Goal: Information Seeking & Learning: Learn about a topic

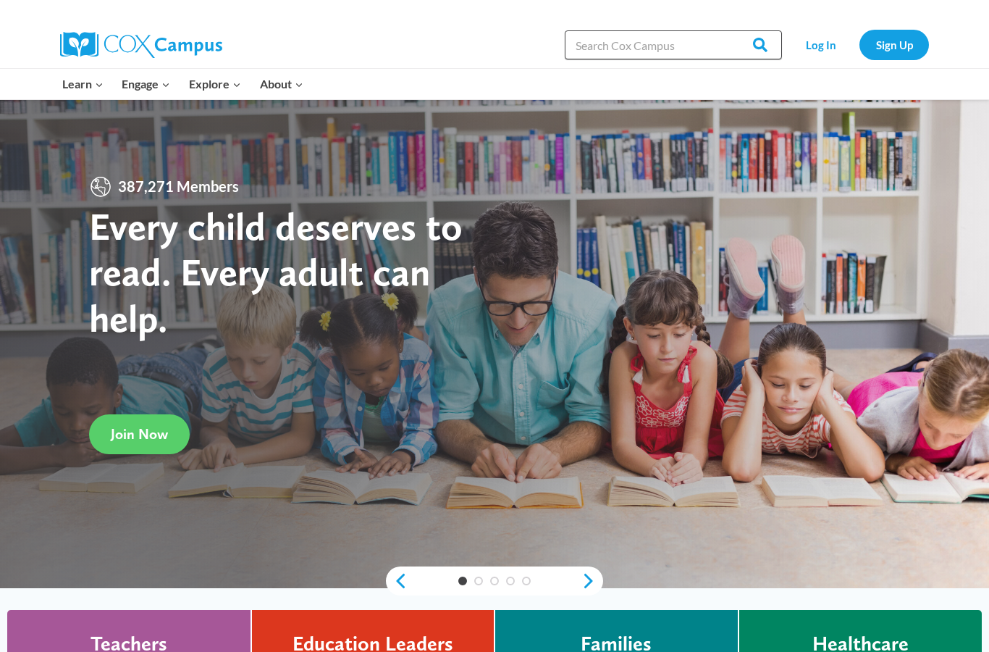
click at [688, 46] on input "Search in https://coxcampus.org/" at bounding box center [673, 44] width 217 height 29
click at [821, 46] on link "Log In" at bounding box center [820, 45] width 63 height 30
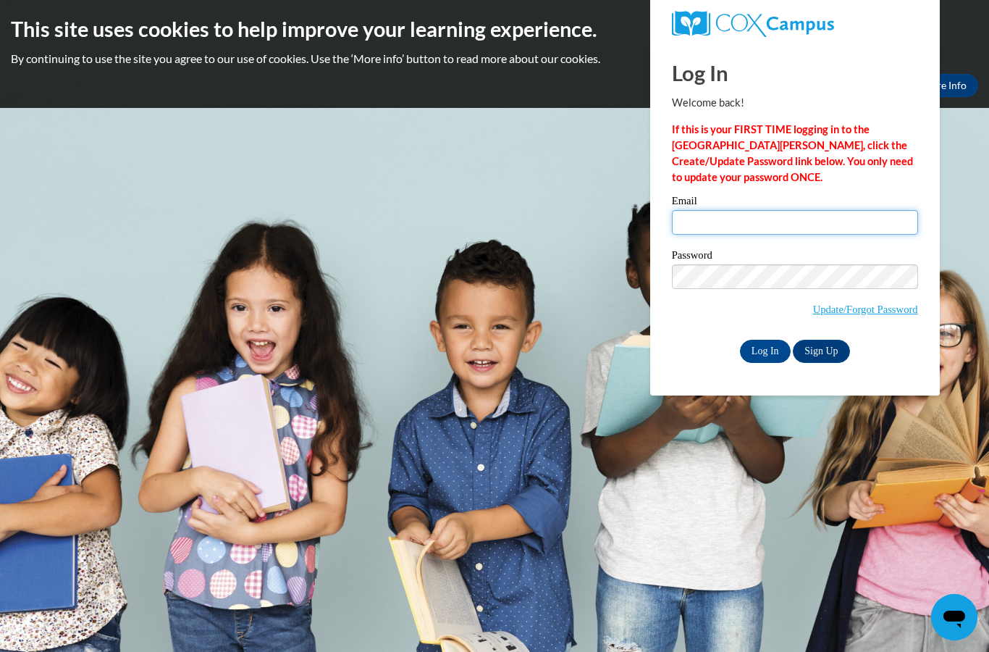
click at [719, 229] on input "Email" at bounding box center [795, 222] width 246 height 25
type input "nair.anya27@gmail.com"
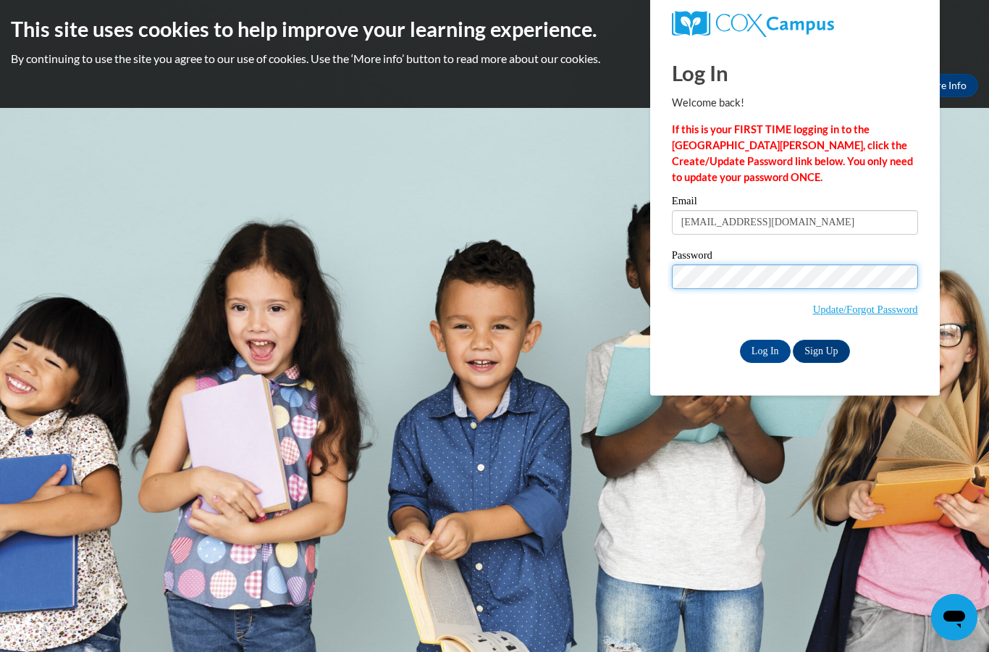
click at [765, 350] on input "Log In" at bounding box center [765, 351] width 51 height 23
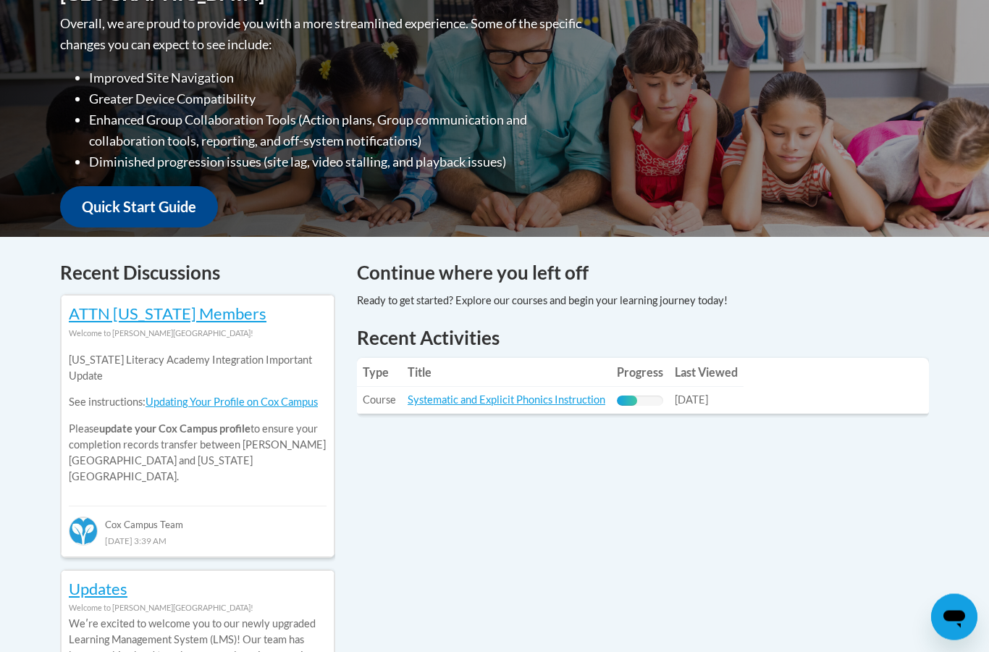
scroll to position [380, 0]
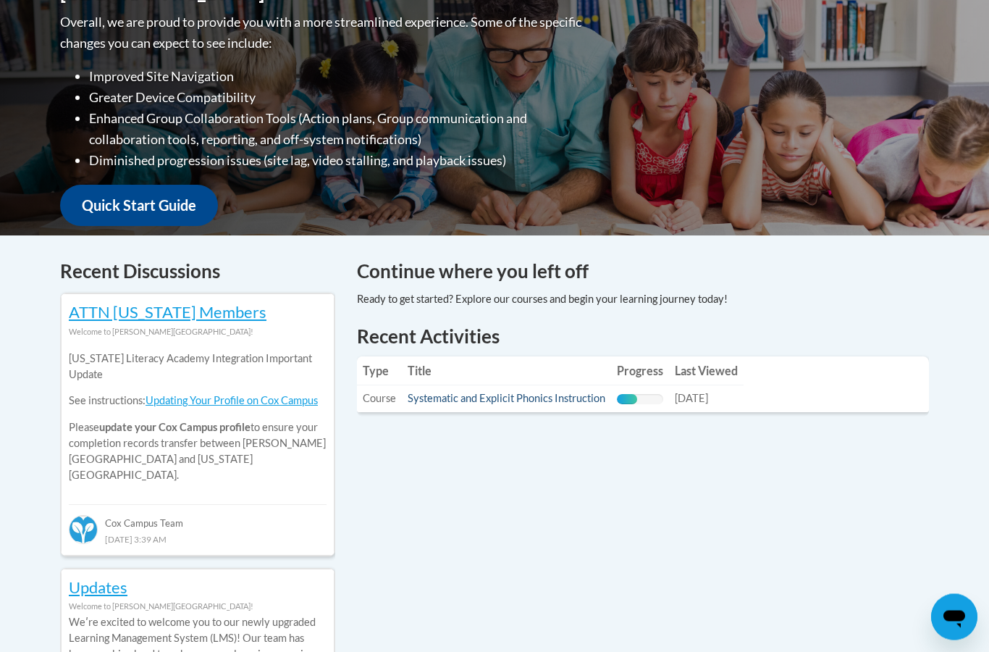
click at [440, 398] on link "Systematic and Explicit Phonics Instruction" at bounding box center [507, 399] width 198 height 12
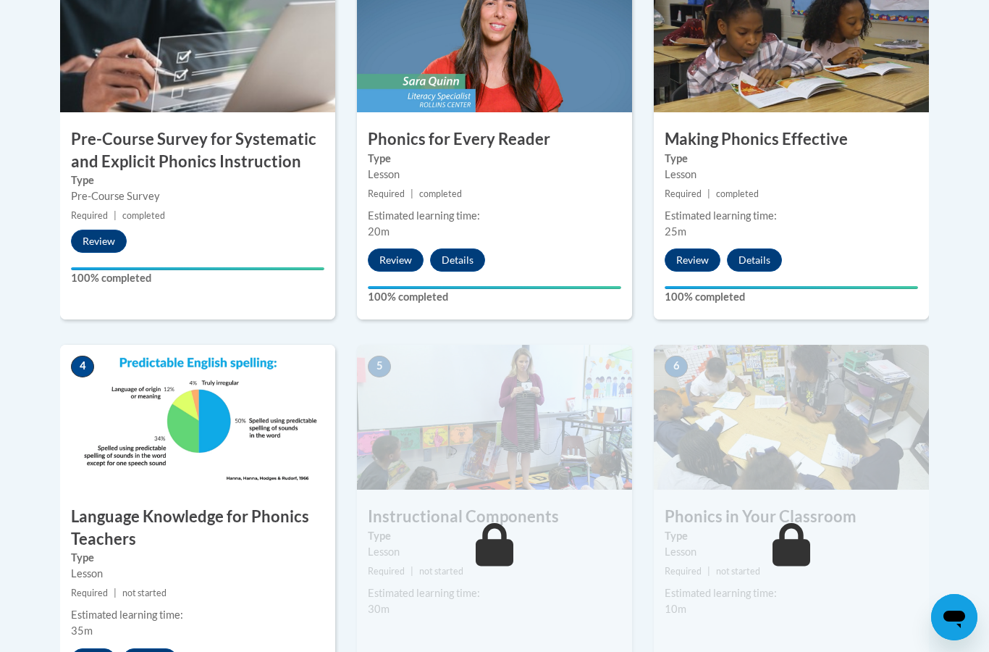
scroll to position [548, 0]
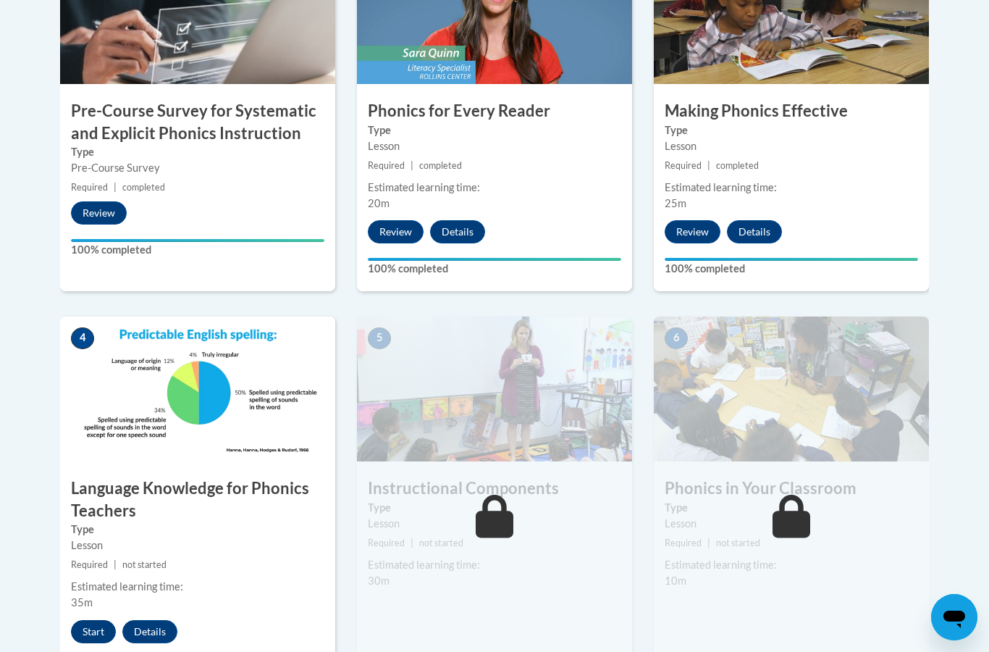
click at [91, 633] on button "Start" at bounding box center [93, 631] width 45 height 23
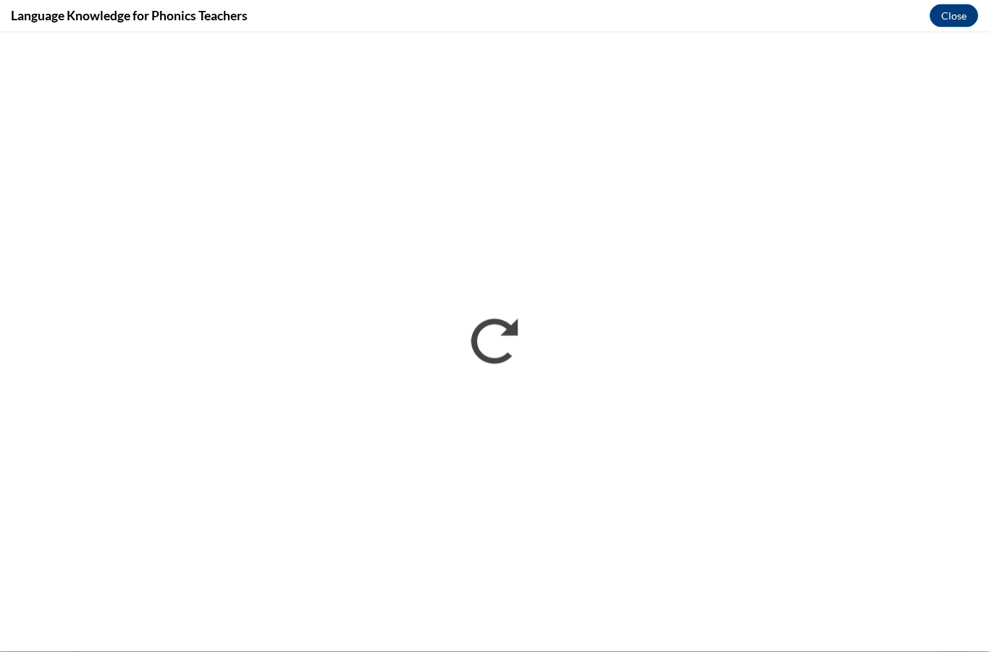
scroll to position [825, 0]
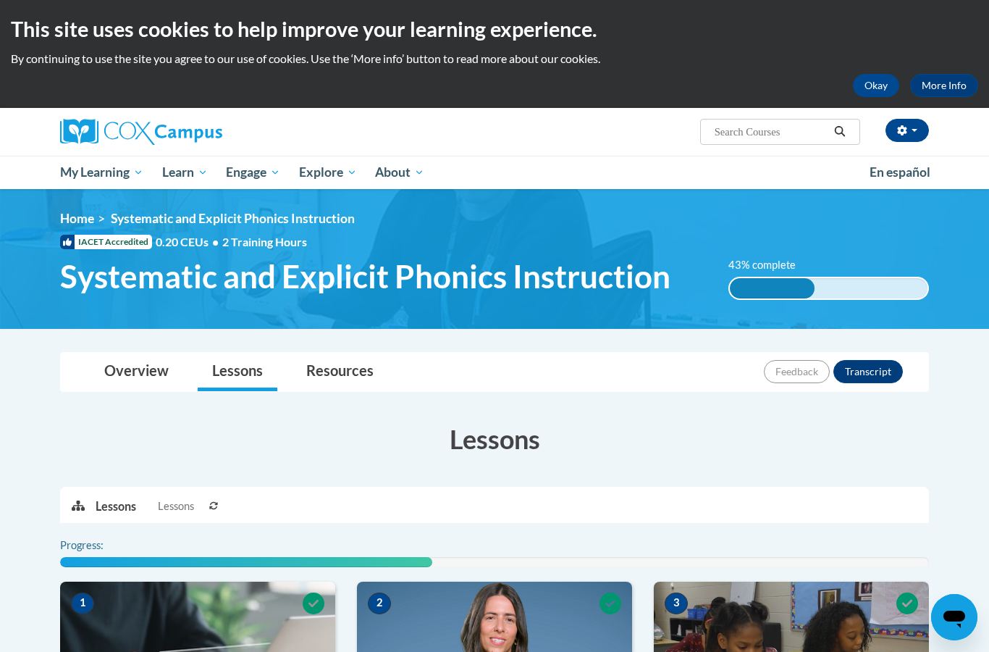
scroll to position [883, 0]
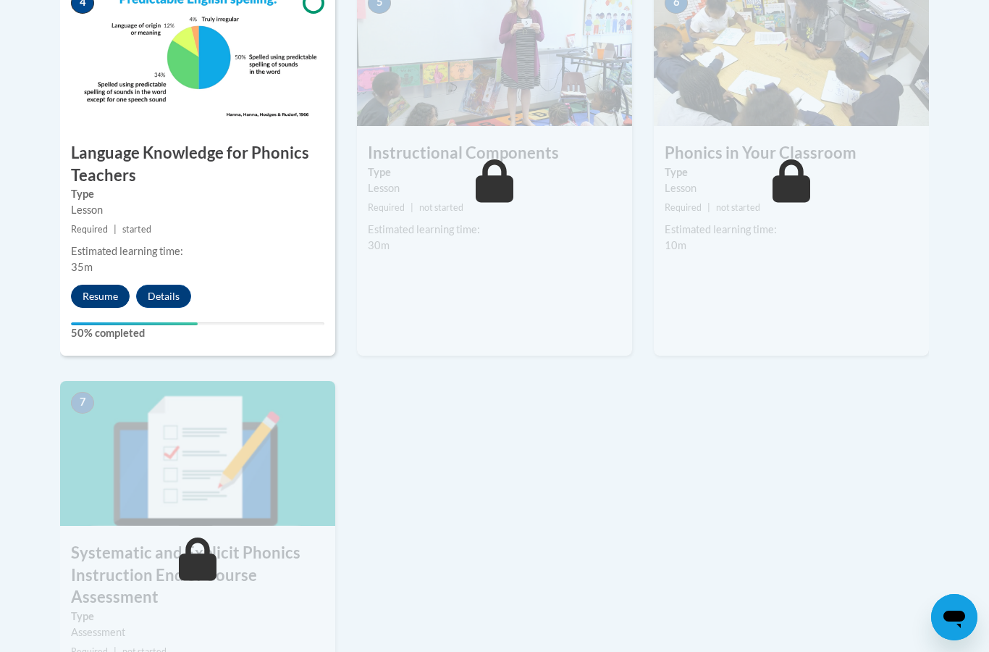
click at [110, 288] on button "Resume" at bounding box center [100, 296] width 59 height 23
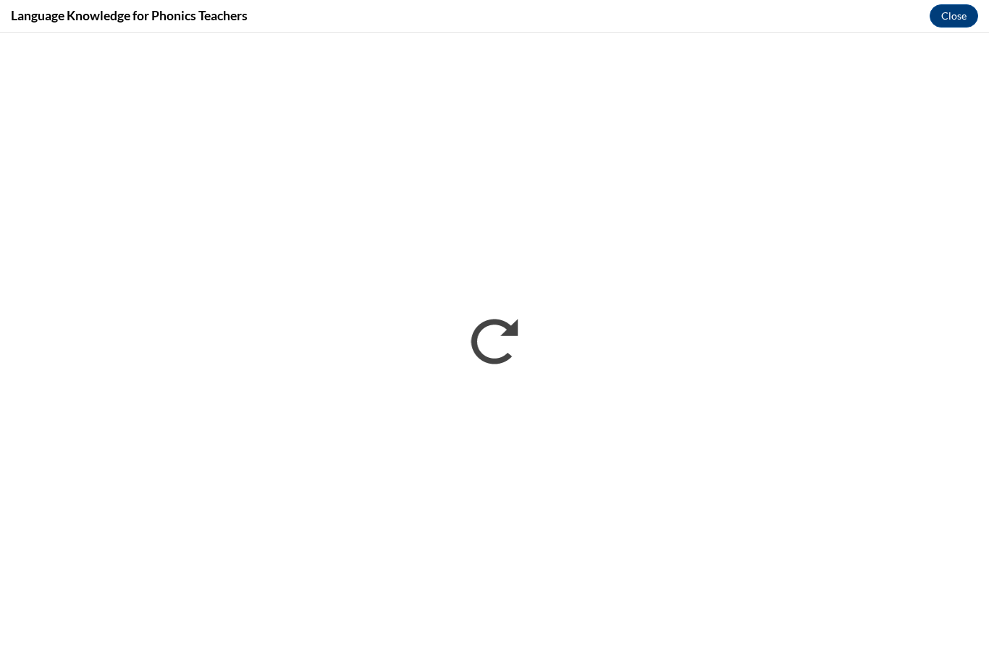
scroll to position [1310, 0]
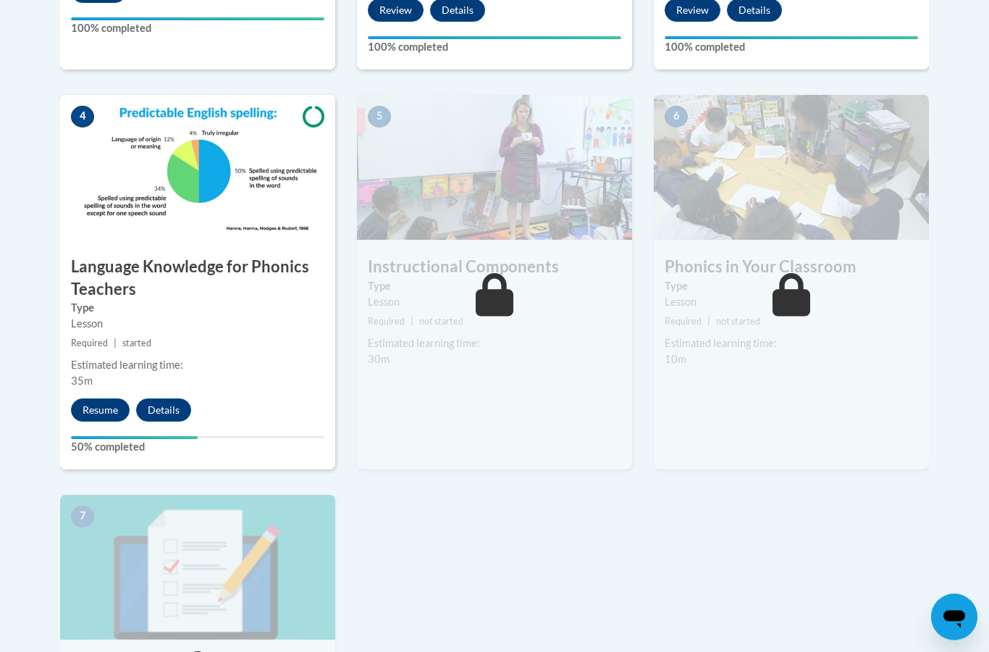
scroll to position [760, 0]
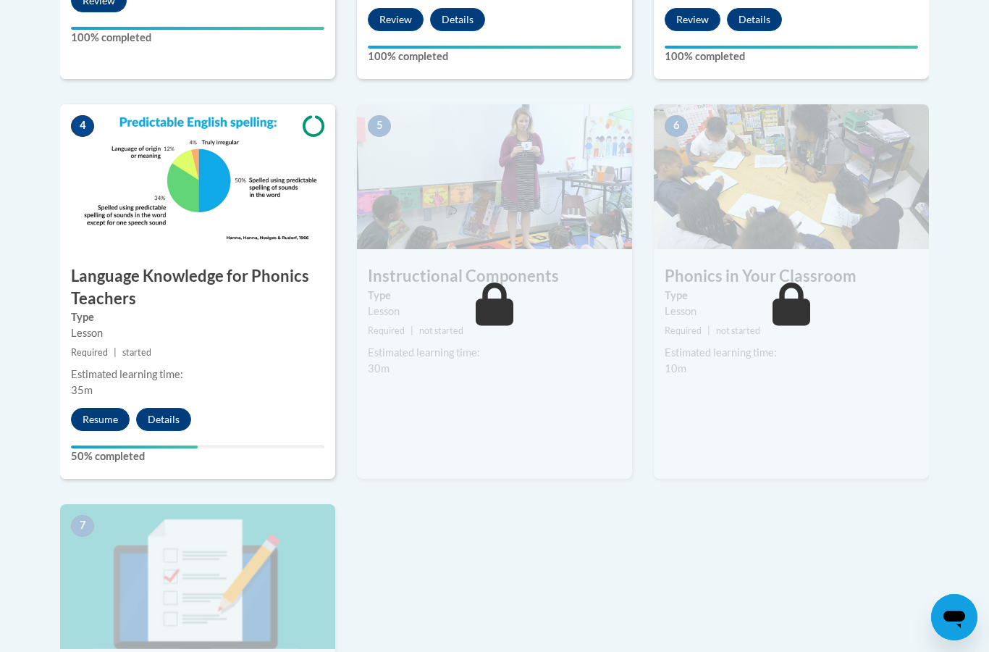
click at [88, 419] on button "Resume" at bounding box center [100, 419] width 59 height 23
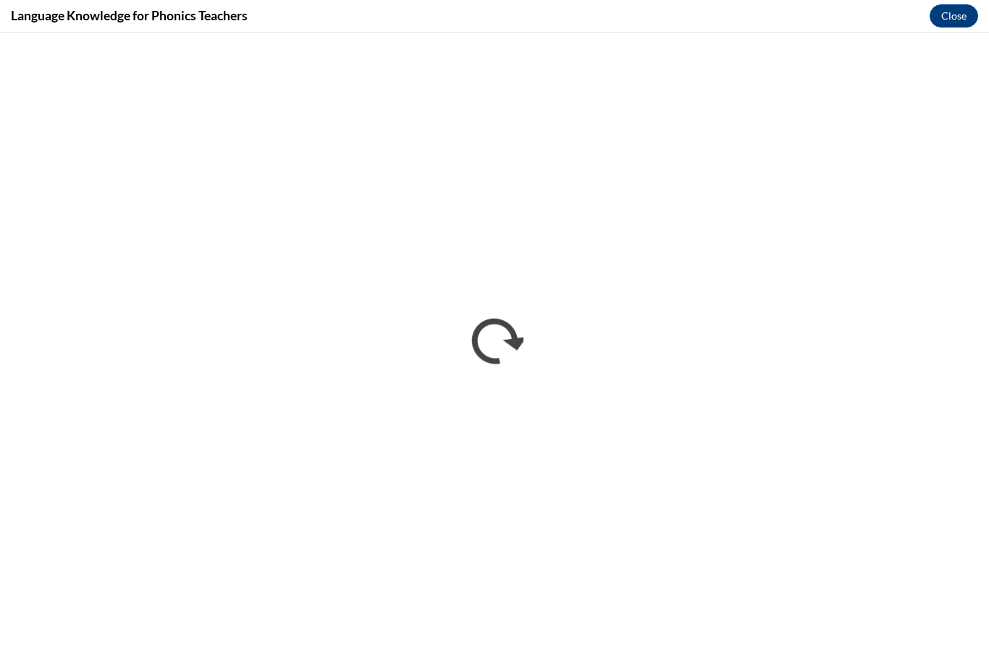
scroll to position [1310, 0]
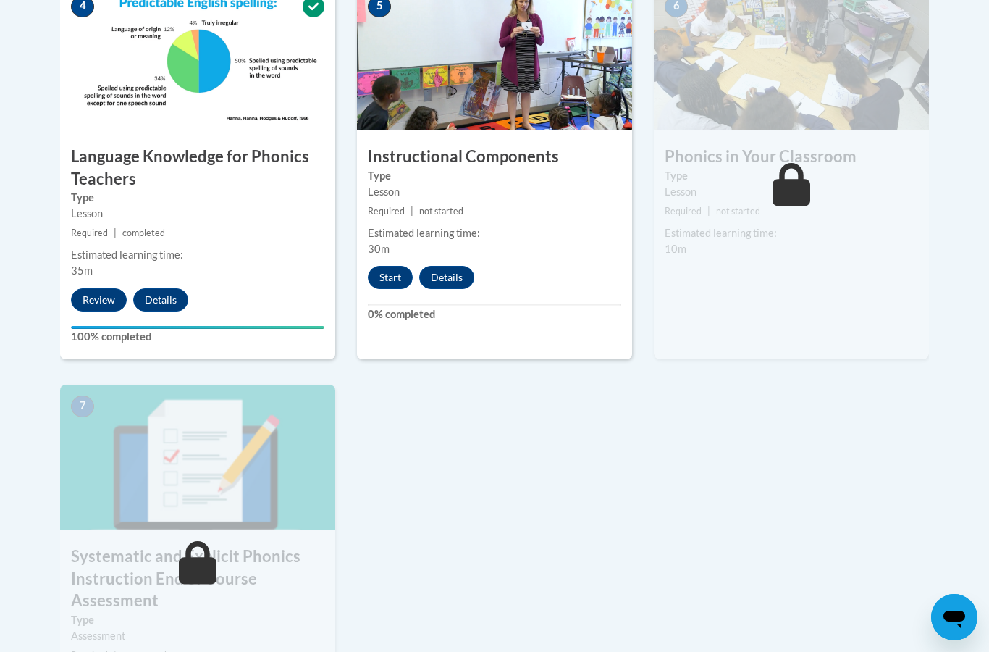
scroll to position [771, 0]
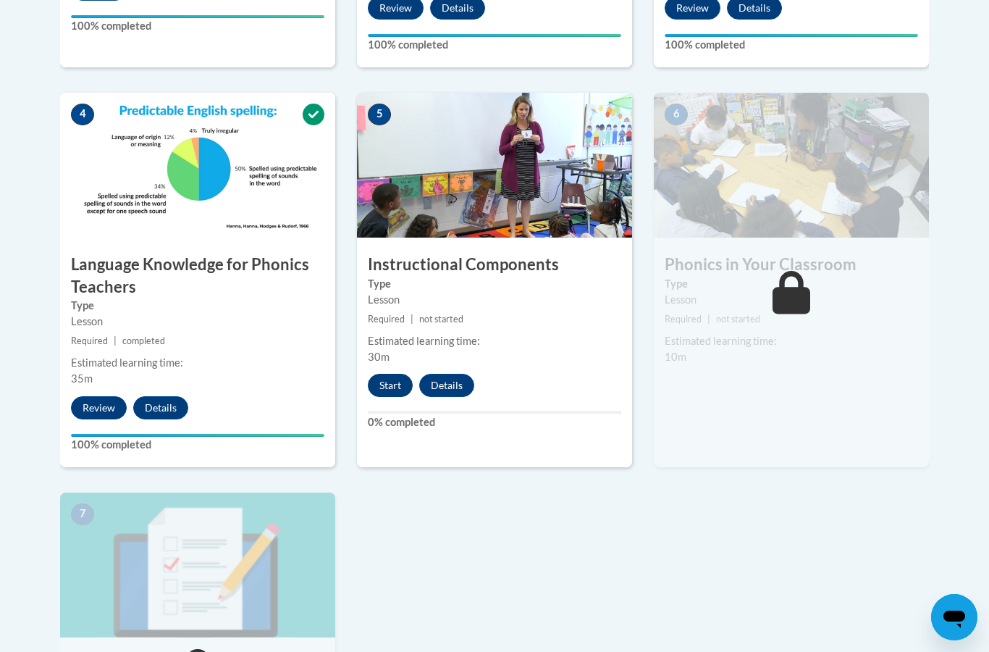
click at [401, 377] on button "Start" at bounding box center [390, 385] width 45 height 23
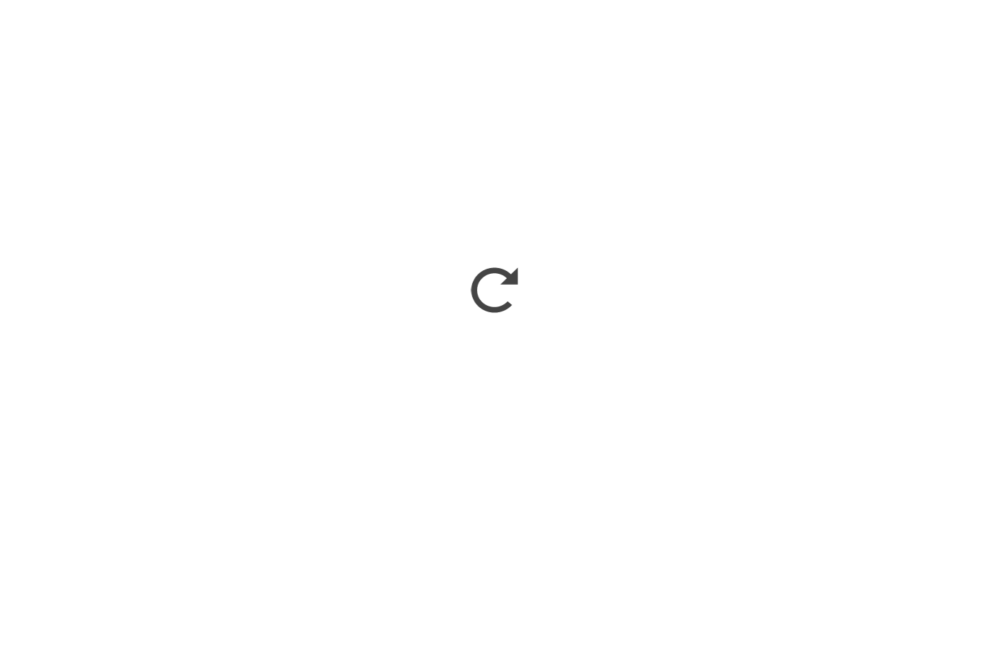
scroll to position [1252, 0]
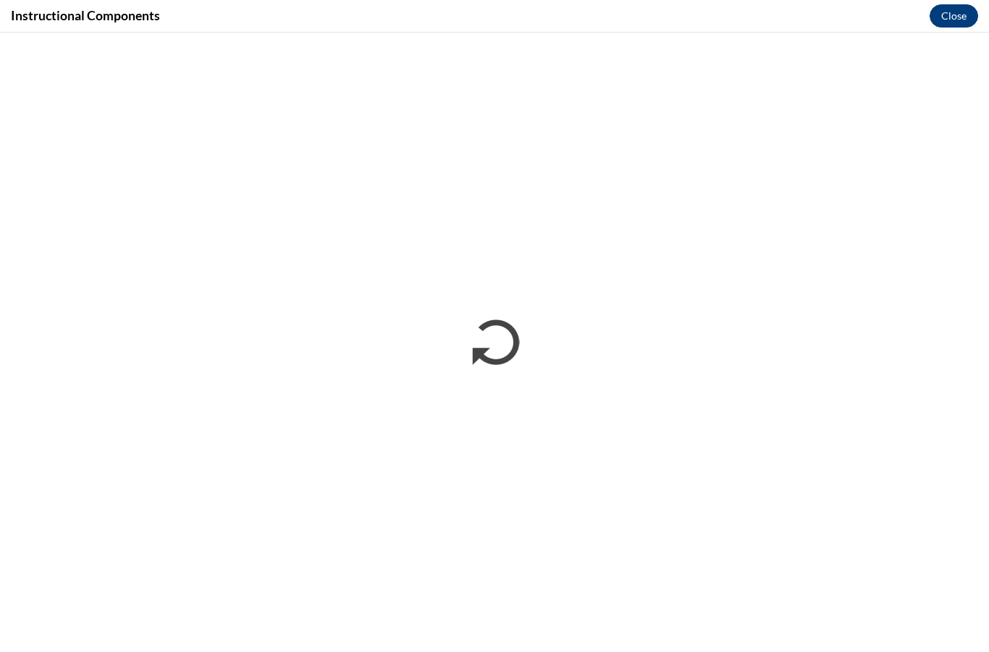
click at [964, 6] on button "Close" at bounding box center [954, 15] width 49 height 23
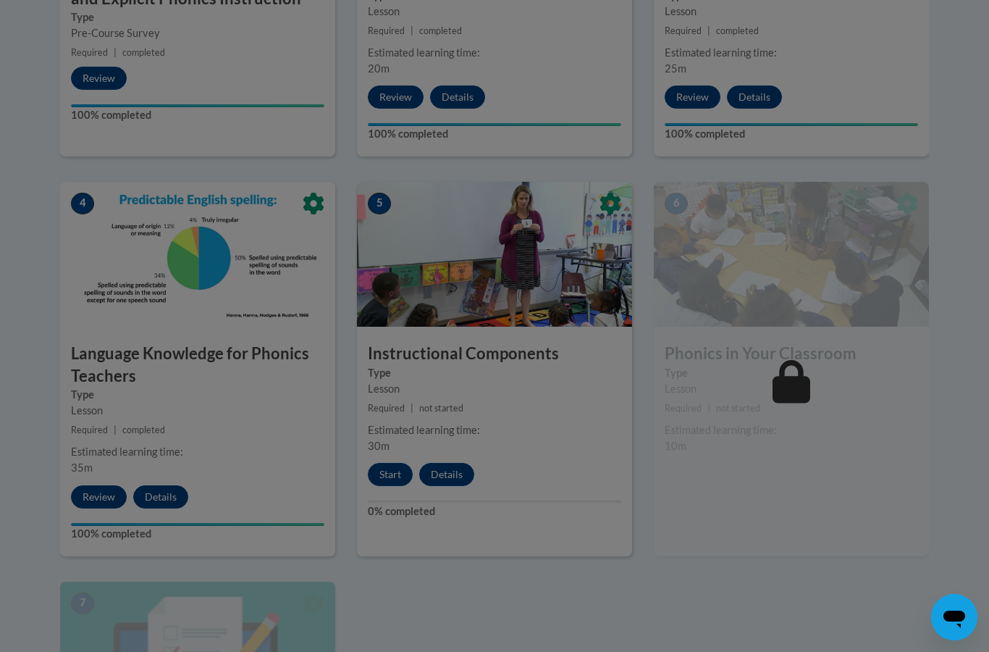
scroll to position [677, 0]
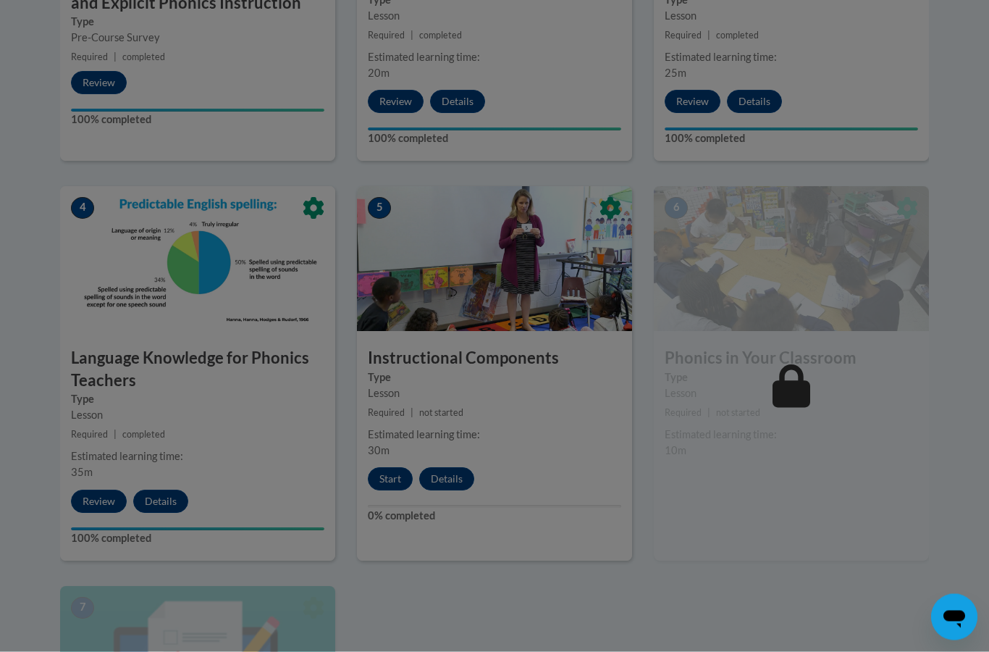
click at [217, 372] on div at bounding box center [494, 326] width 989 height 652
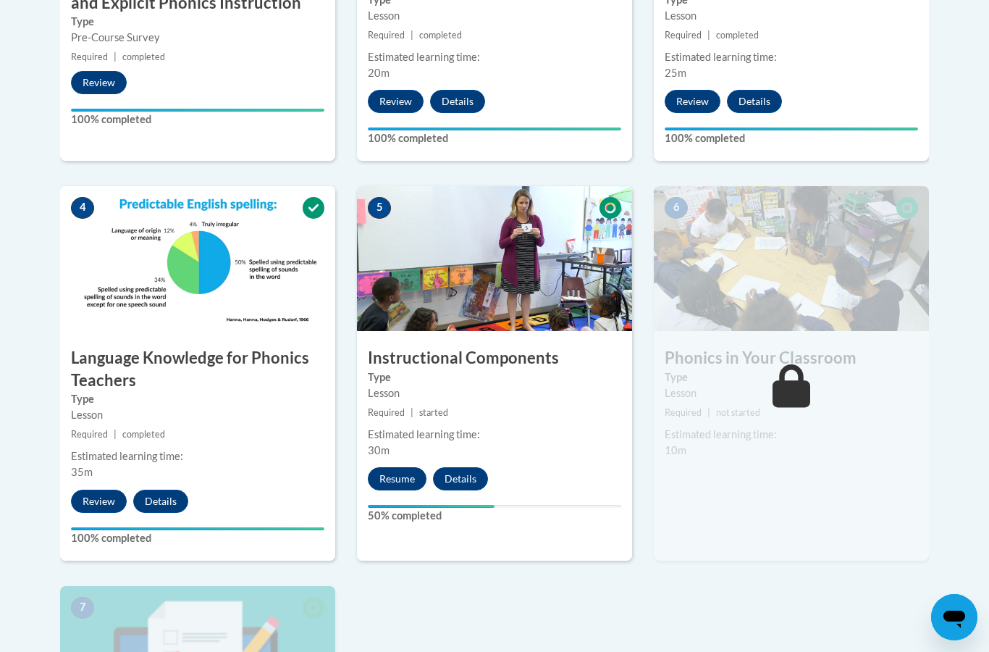
click at [393, 470] on button "Resume" at bounding box center [397, 478] width 59 height 23
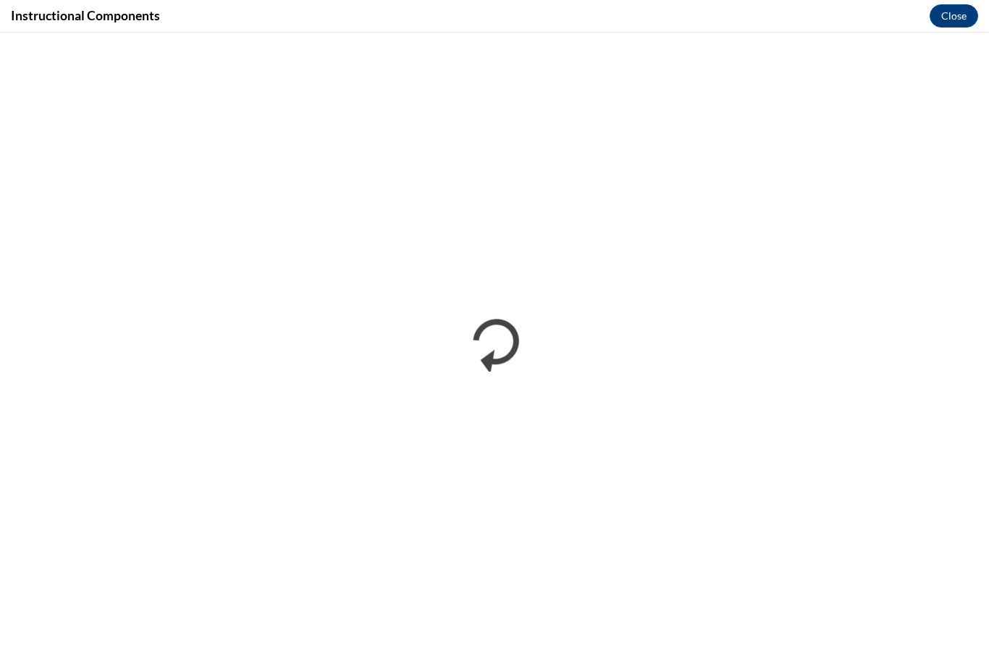
scroll to position [0, 0]
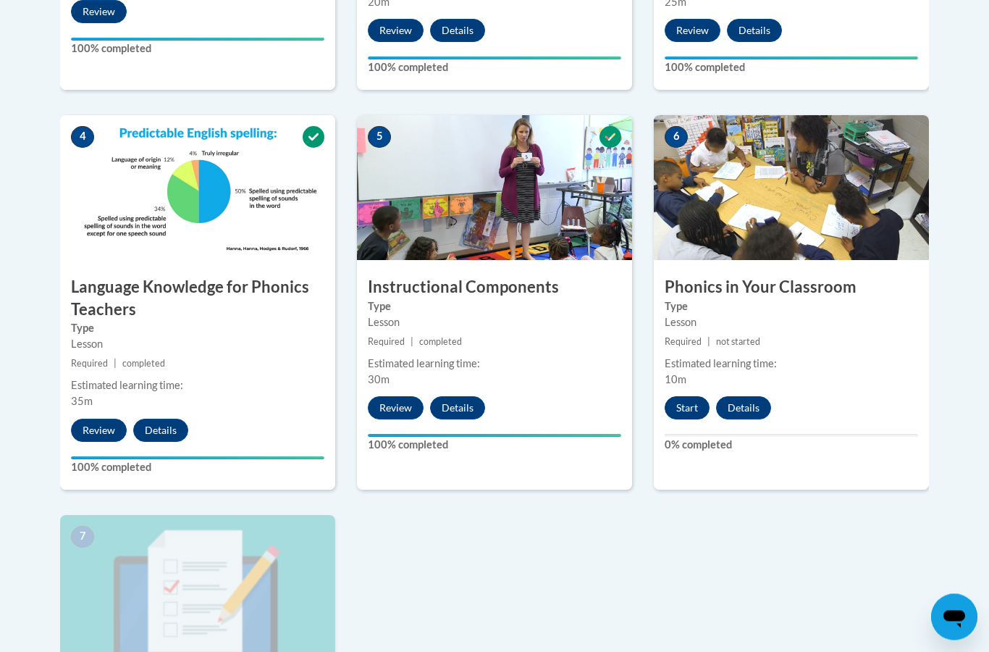
scroll to position [749, 0]
click at [680, 408] on button "Start" at bounding box center [687, 407] width 45 height 23
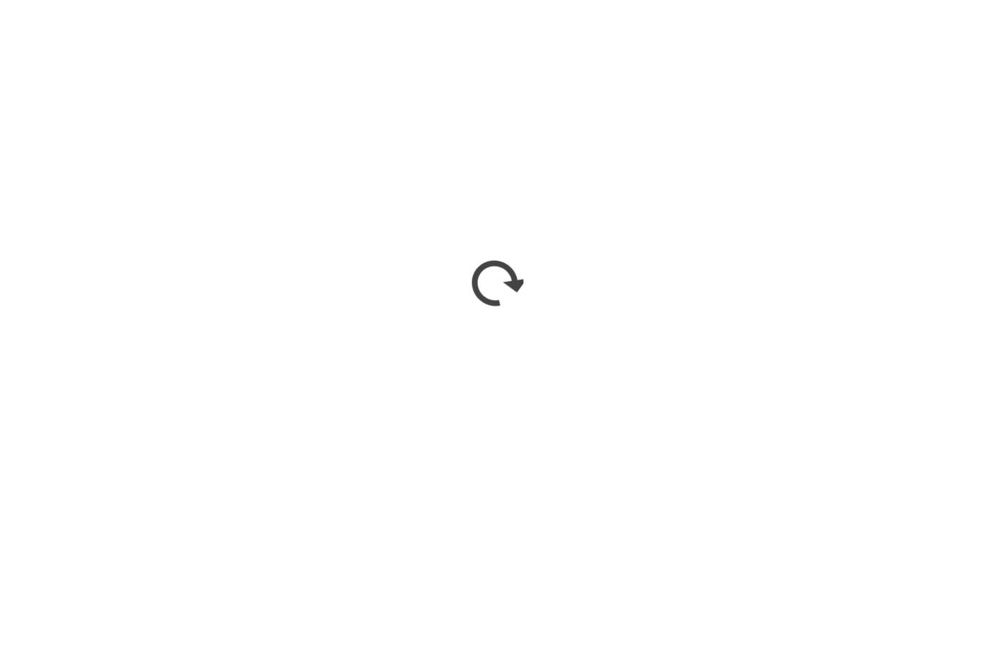
scroll to position [1310, 0]
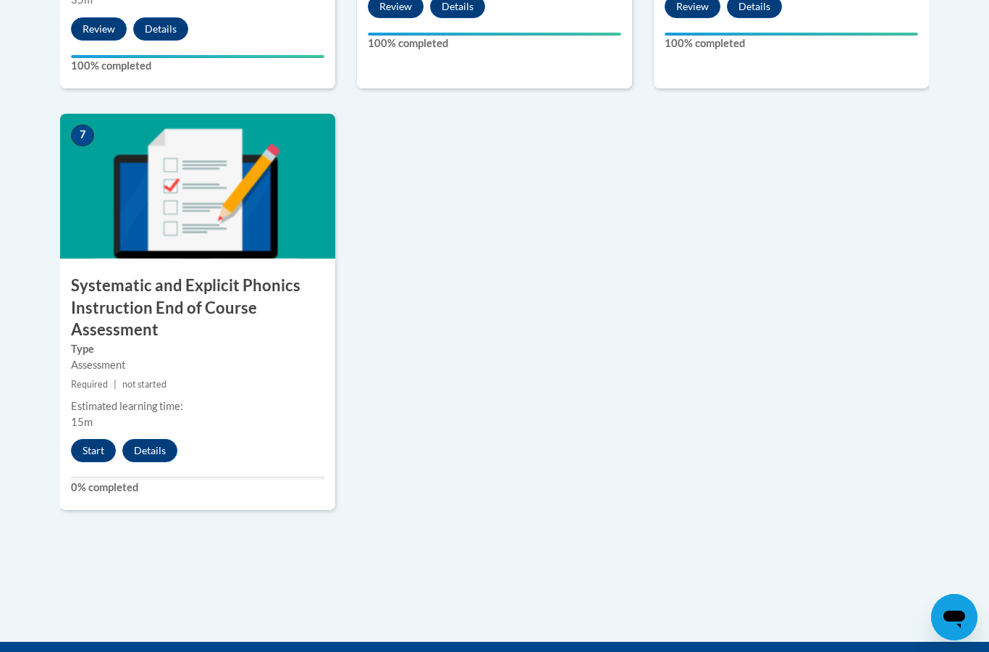
scroll to position [1317, 0]
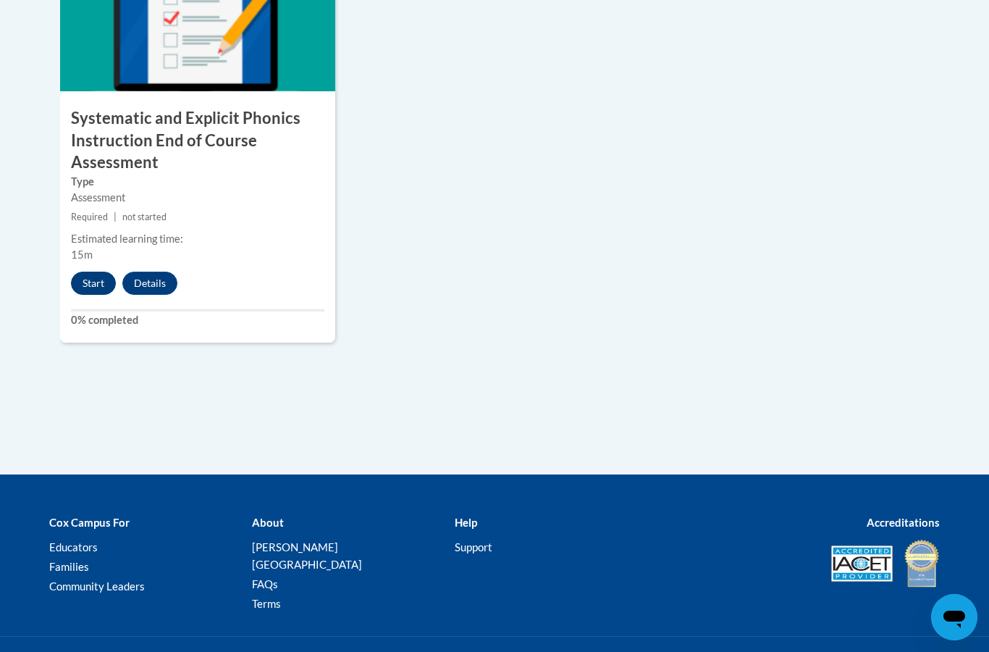
click at [99, 278] on button "Start" at bounding box center [93, 283] width 45 height 23
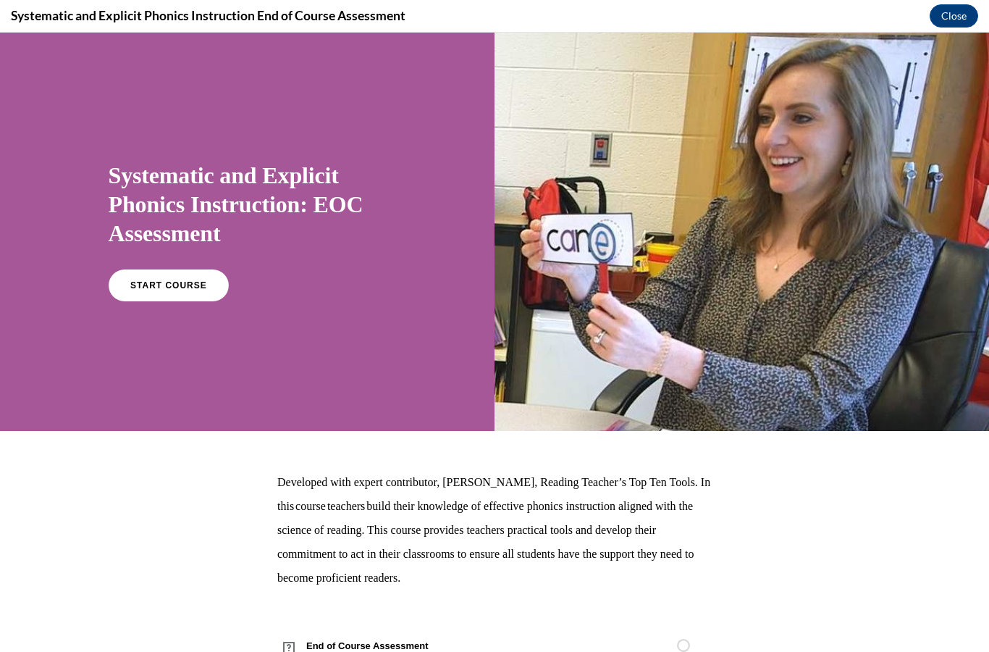
scroll to position [1375, 0]
click at [174, 295] on link "START COURSE" at bounding box center [168, 285] width 126 height 33
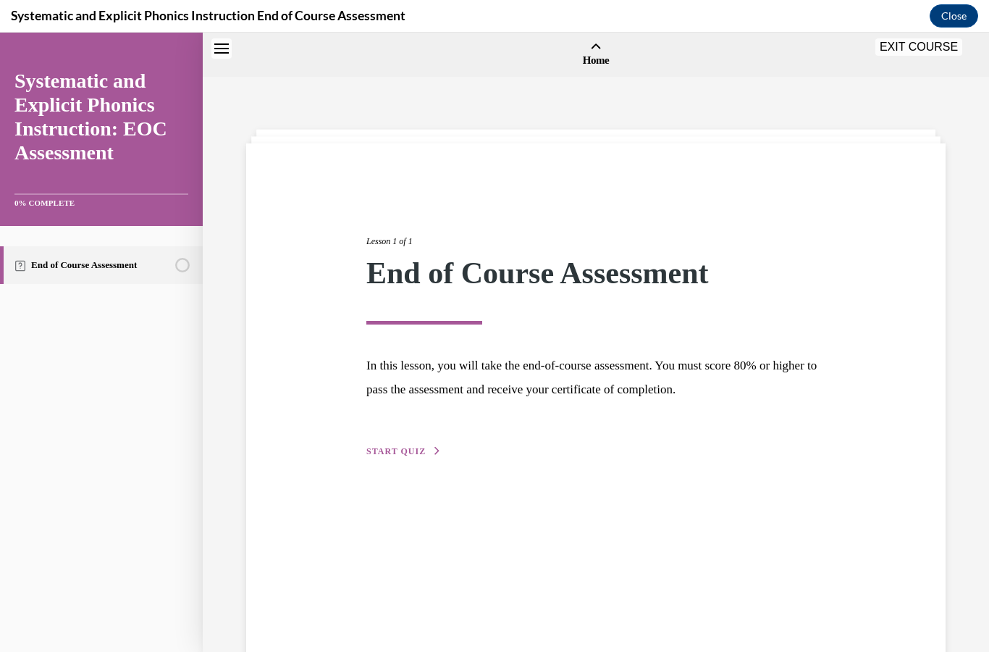
scroll to position [45, 0]
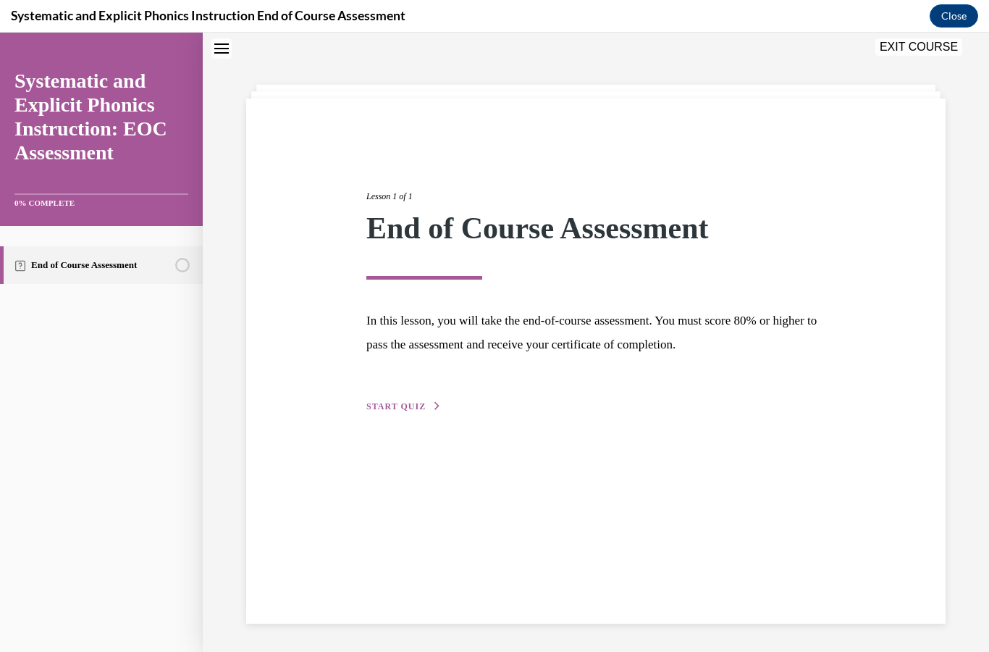
click at [414, 410] on span "START QUIZ" at bounding box center [395, 406] width 59 height 10
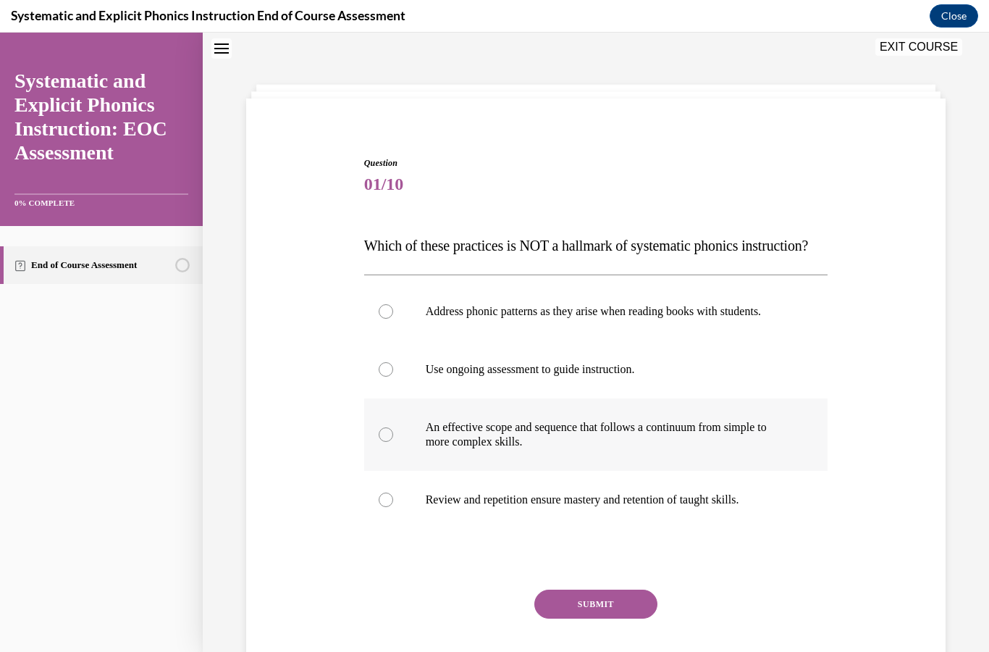
click at [537, 449] on p "An effective scope and sequence that follows a continuum from simple to more co…" at bounding box center [609, 434] width 366 height 29
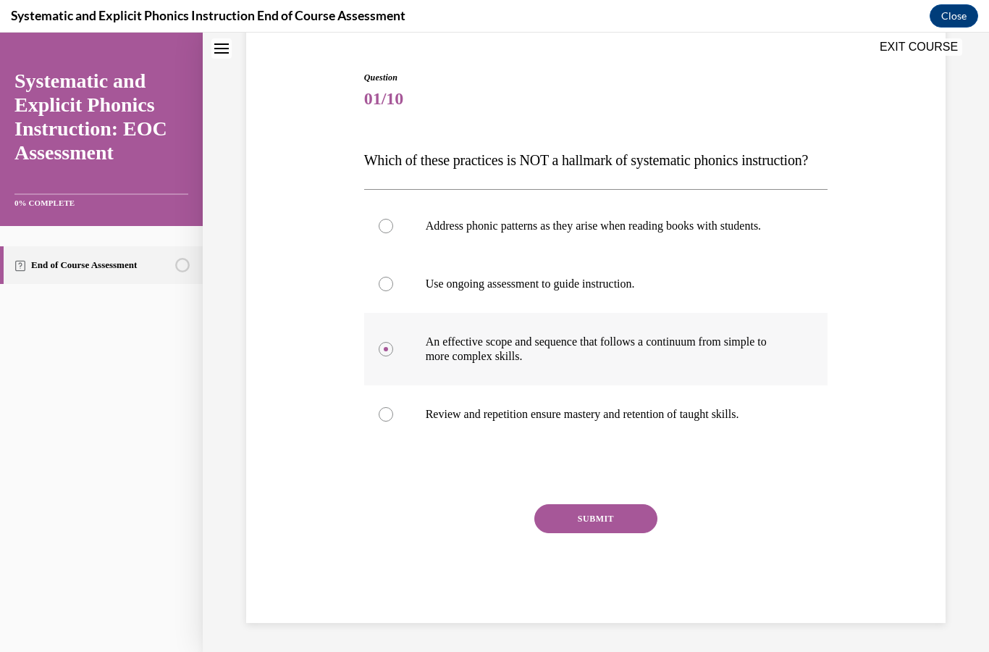
scroll to position [138, 0]
click at [582, 533] on button "SUBMIT" at bounding box center [595, 518] width 123 height 29
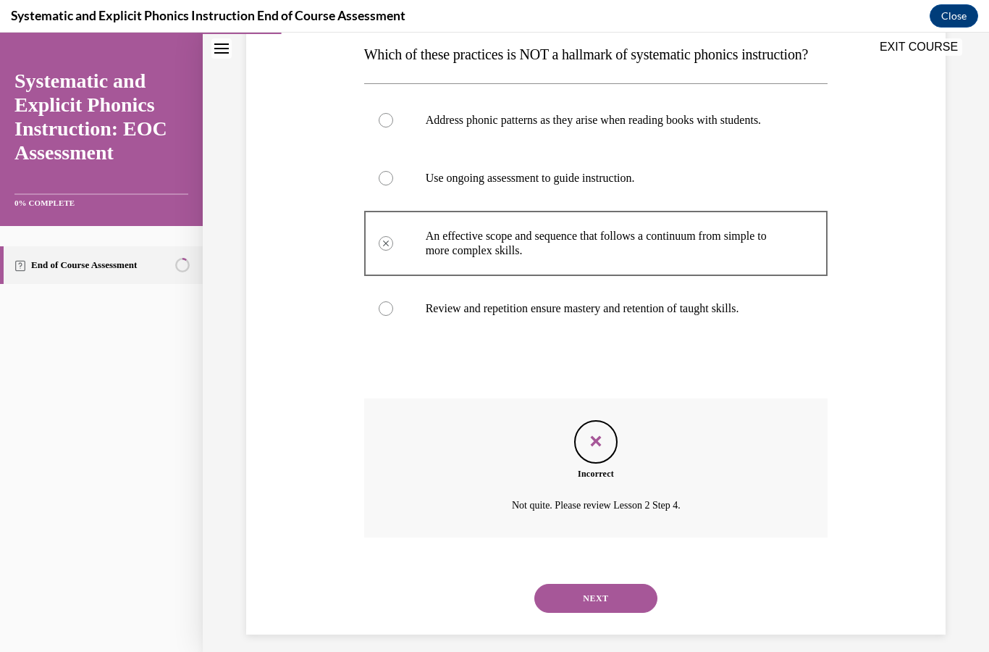
scroll to position [259, 0]
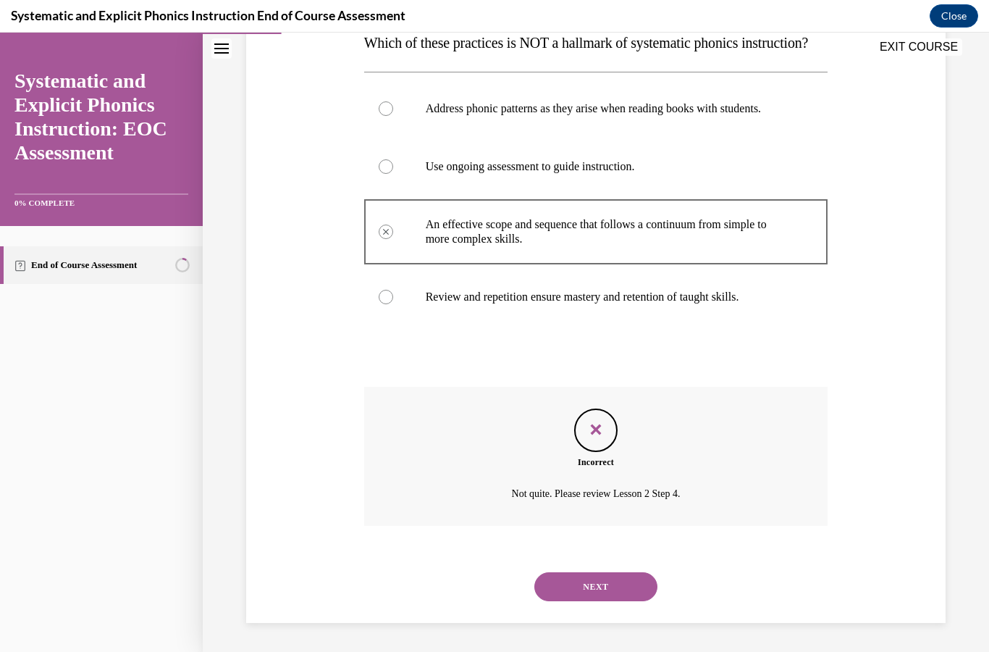
click at [600, 595] on button "NEXT" at bounding box center [595, 586] width 123 height 29
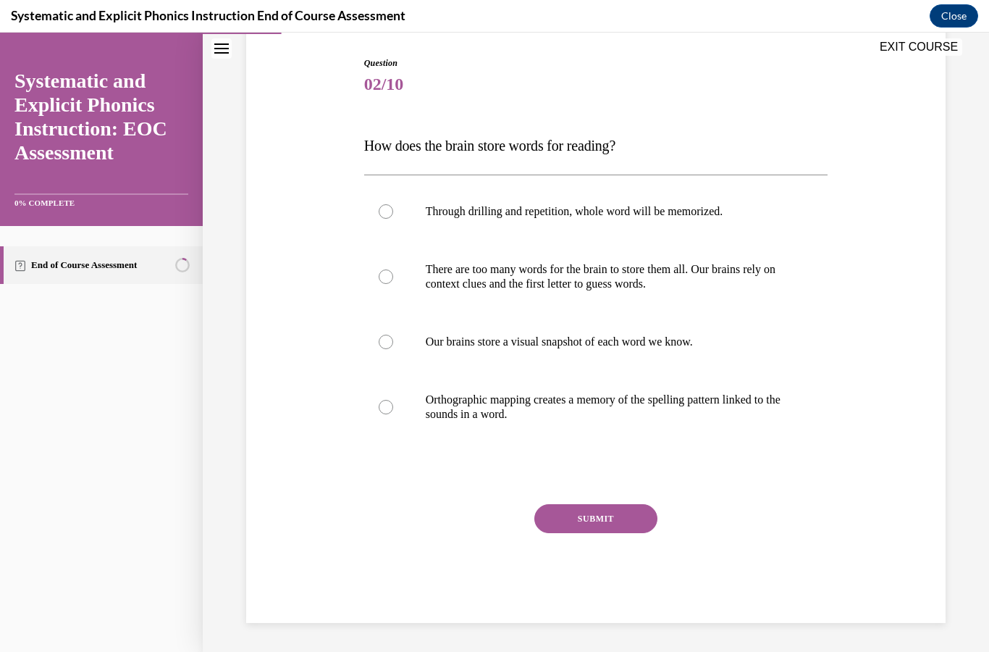
scroll to position [127, 0]
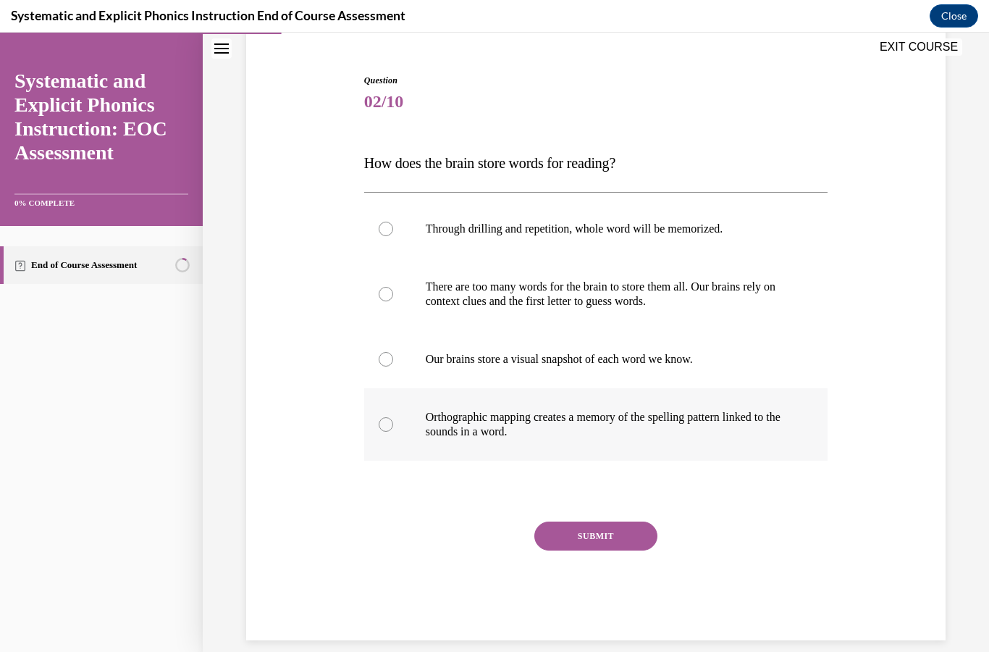
click at [572, 432] on p "Orthographic mapping creates a memory of the spelling pattern linked to the sou…" at bounding box center [609, 424] width 366 height 29
click at [595, 536] on button "SUBMIT" at bounding box center [595, 535] width 123 height 29
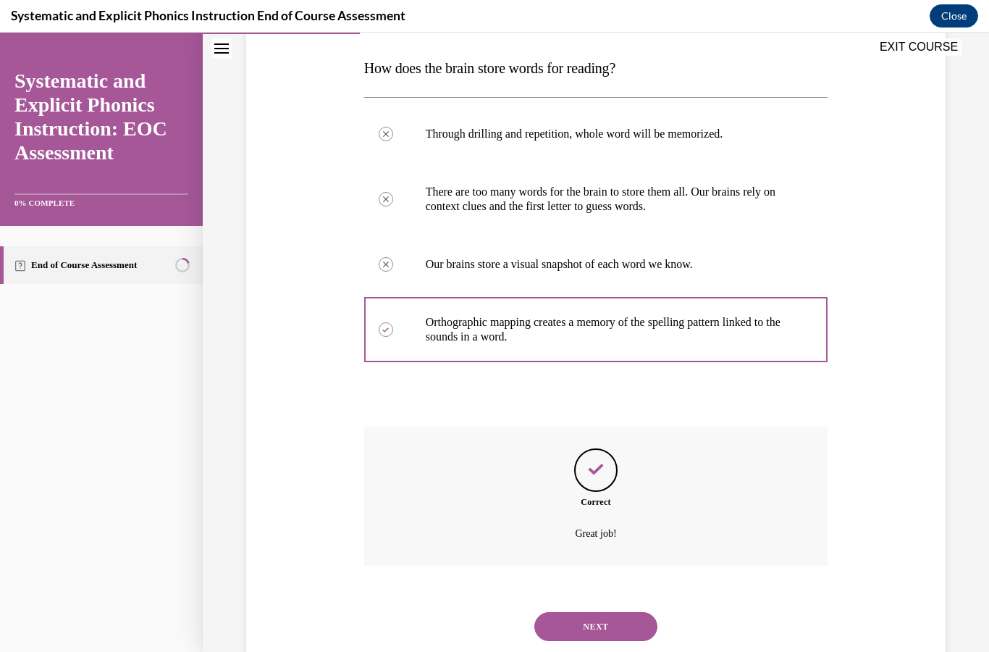
scroll to position [244, 0]
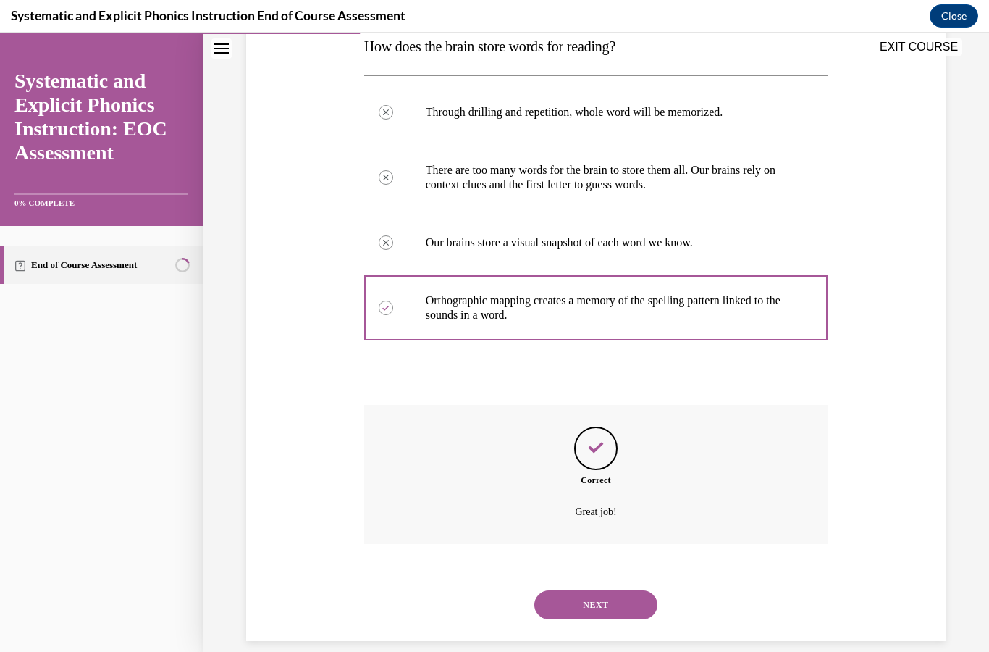
click at [623, 590] on button "NEXT" at bounding box center [595, 604] width 123 height 29
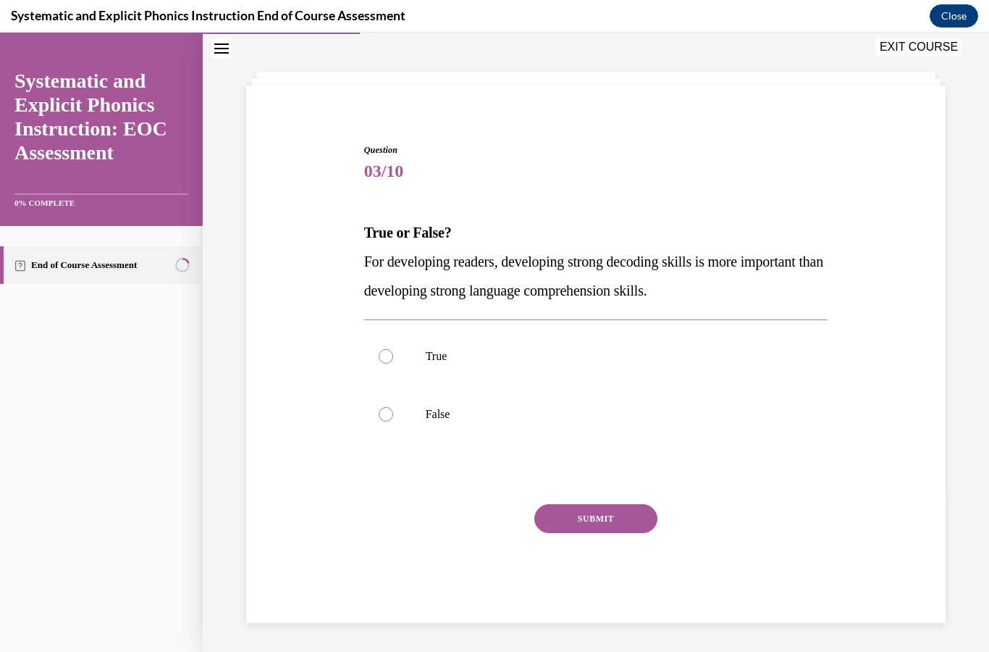
scroll to position [46, 0]
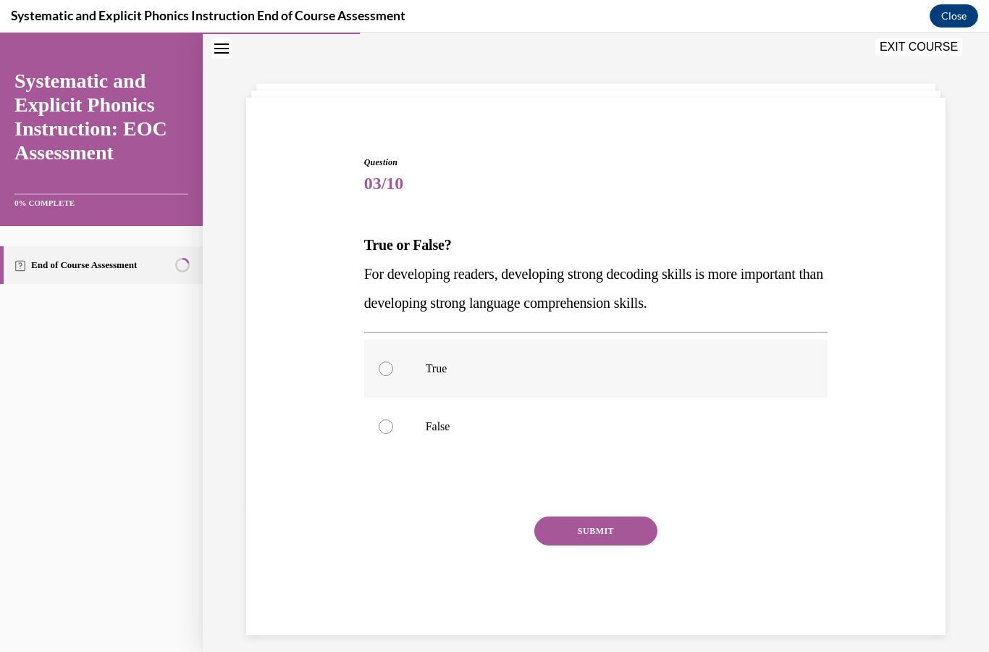
click at [468, 380] on div at bounding box center [596, 369] width 464 height 58
click at [617, 534] on button "SUBMIT" at bounding box center [595, 530] width 123 height 29
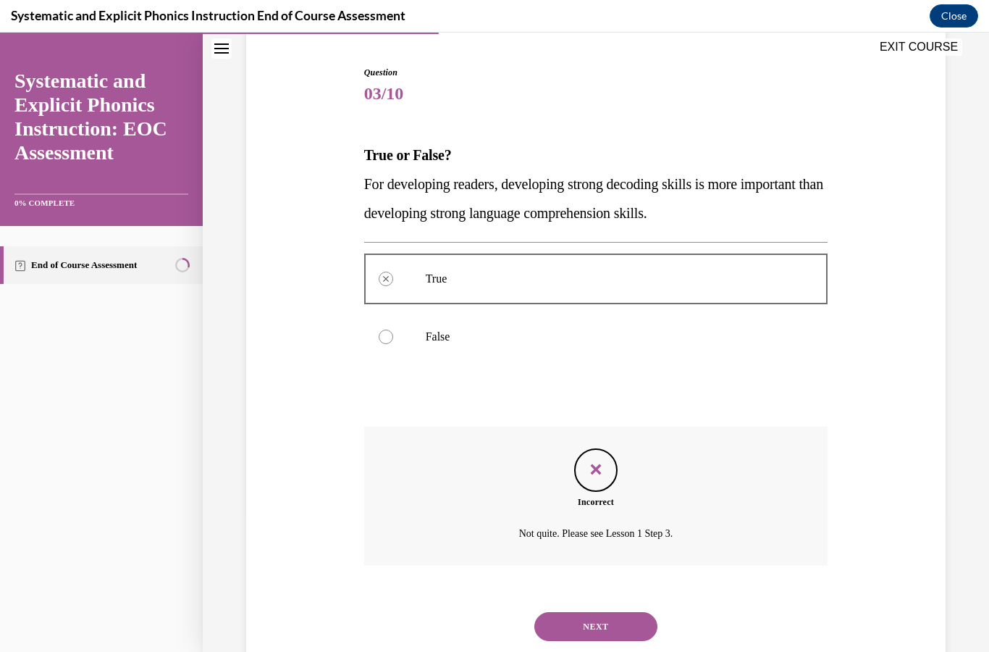
scroll to position [157, 0]
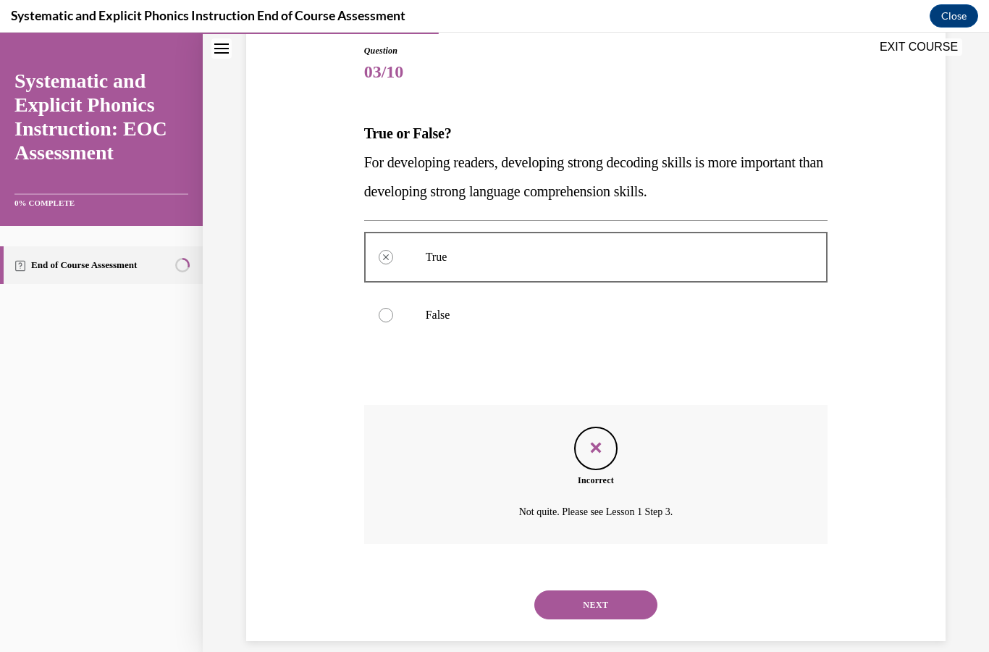
click at [603, 590] on button "NEXT" at bounding box center [595, 604] width 123 height 29
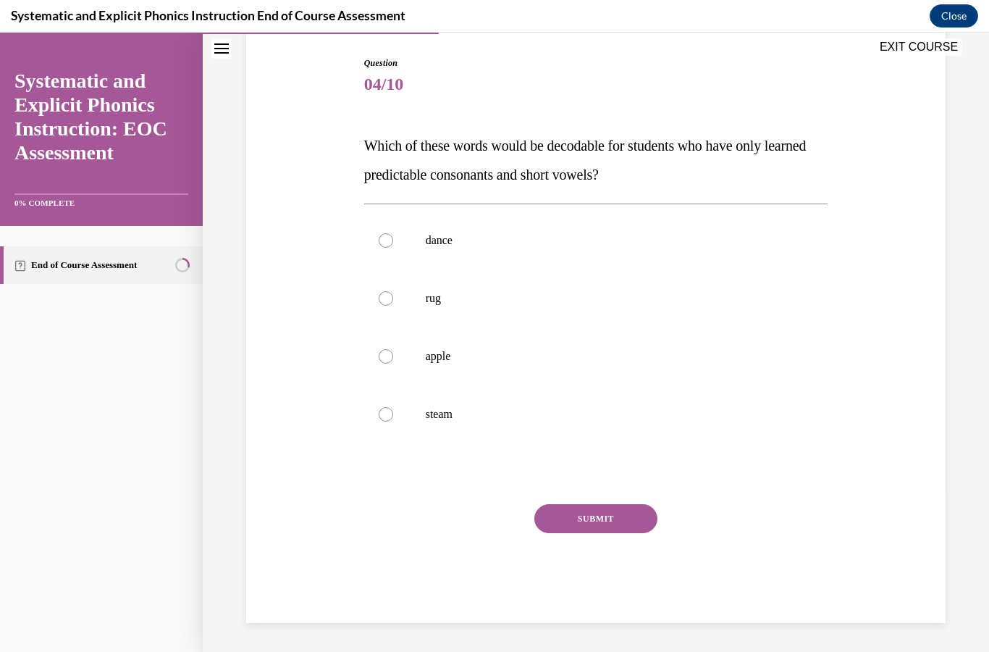
scroll to position [127, 0]
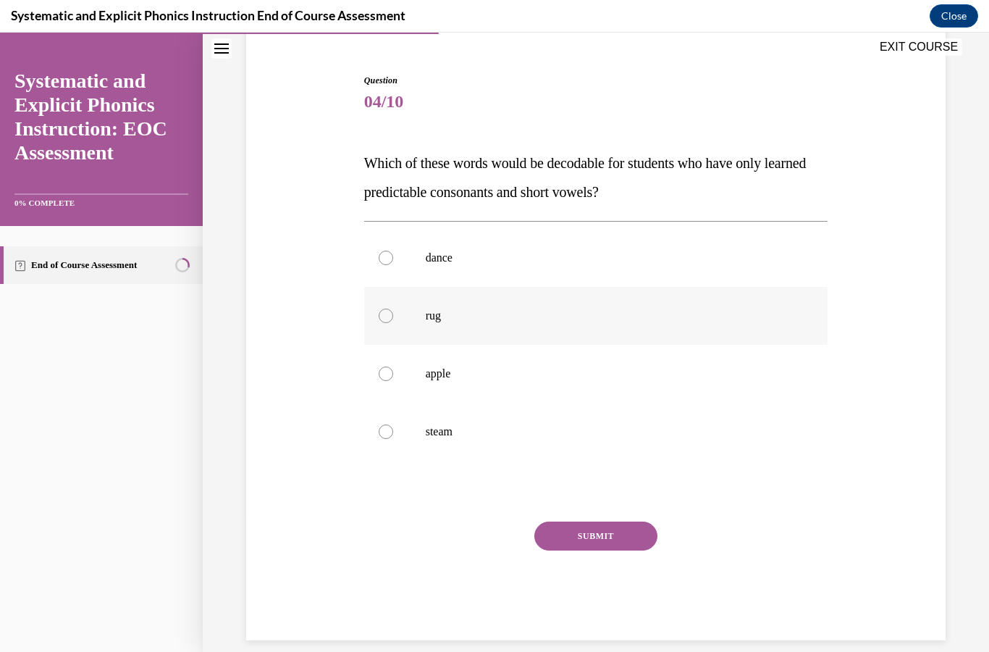
click at [591, 309] on p "rug" at bounding box center [609, 316] width 366 height 14
click at [605, 544] on button "SUBMIT" at bounding box center [595, 535] width 123 height 29
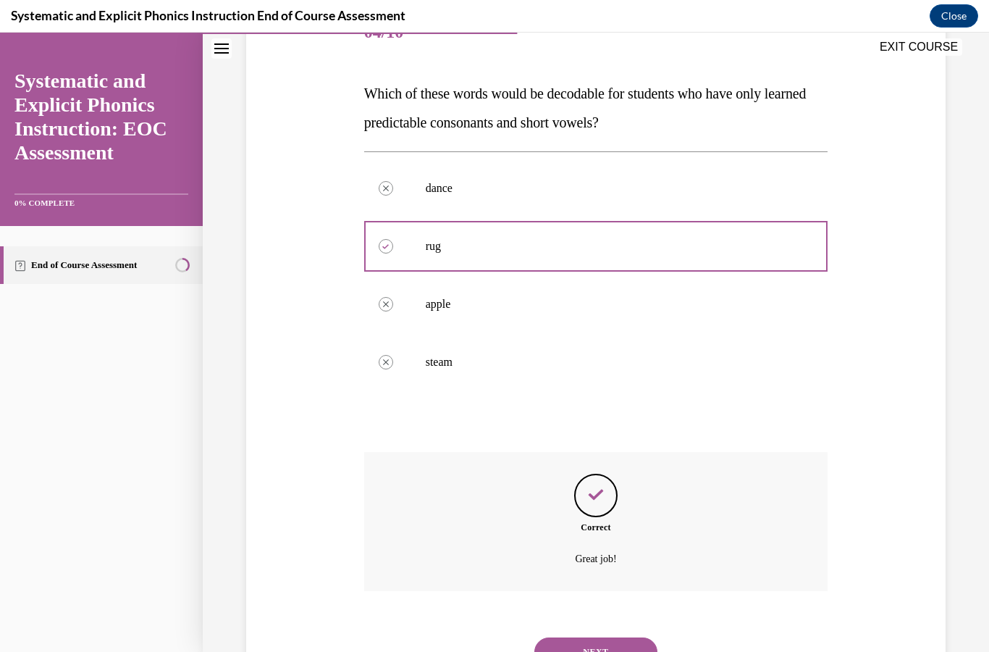
scroll to position [244, 0]
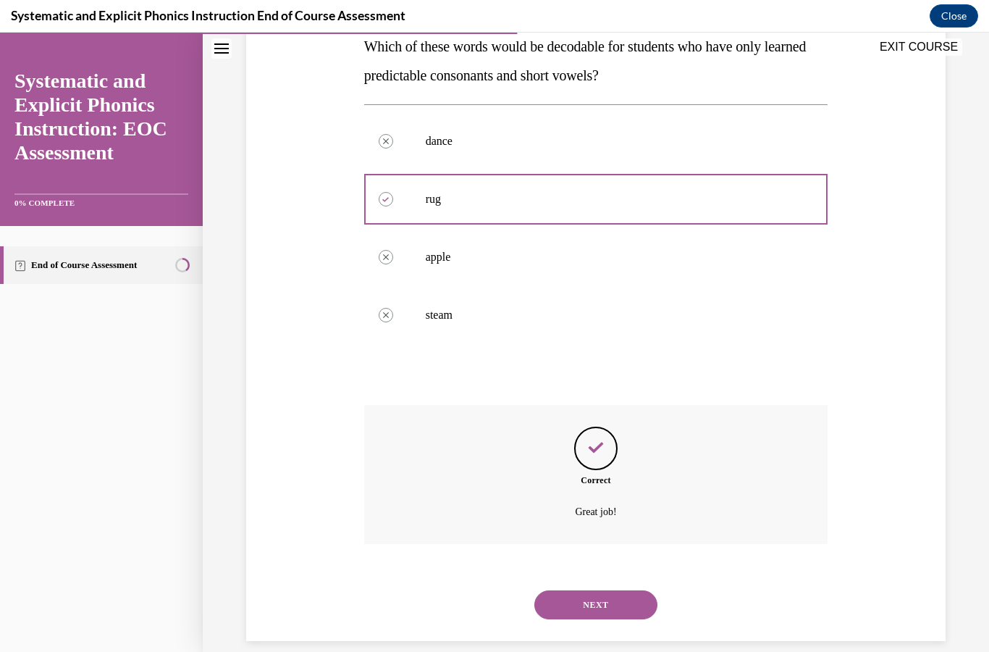
click at [590, 590] on button "NEXT" at bounding box center [595, 604] width 123 height 29
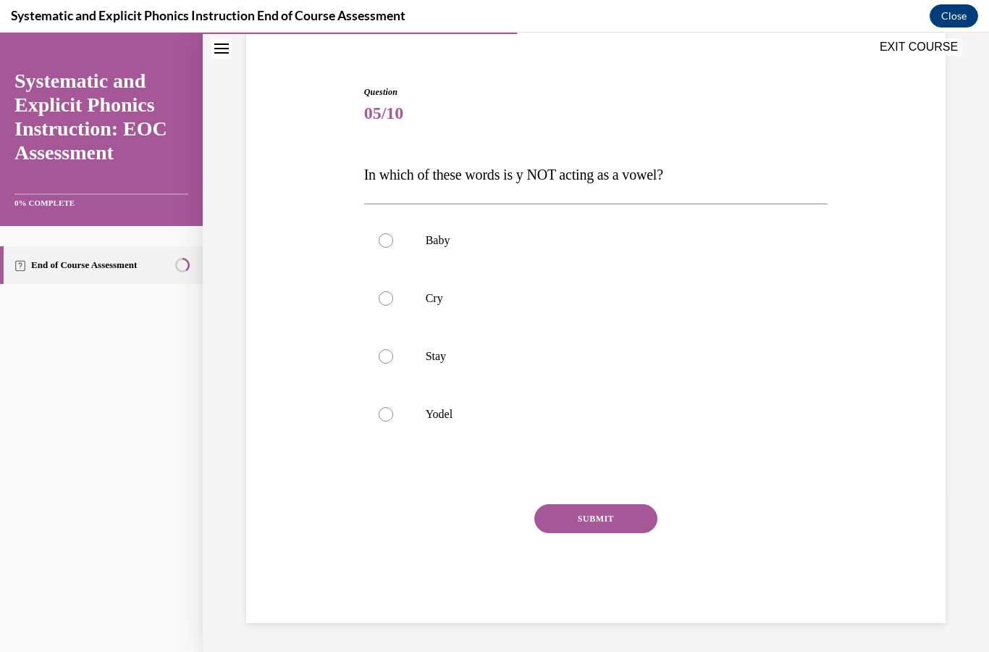
scroll to position [98, 0]
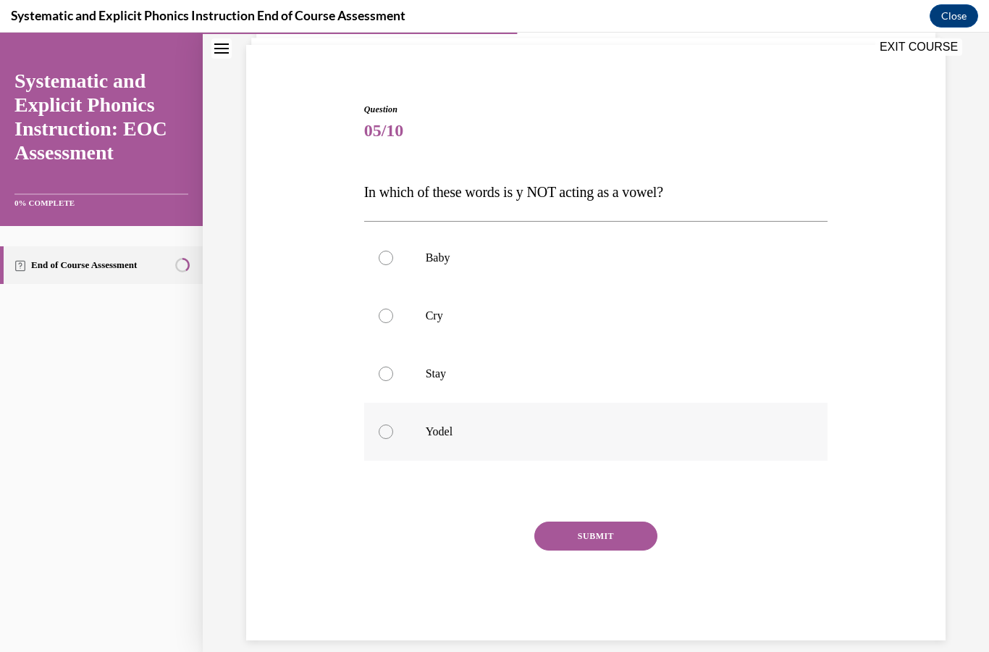
click at [463, 422] on div at bounding box center [596, 432] width 464 height 58
click at [588, 540] on button "SUBMIT" at bounding box center [595, 535] width 123 height 29
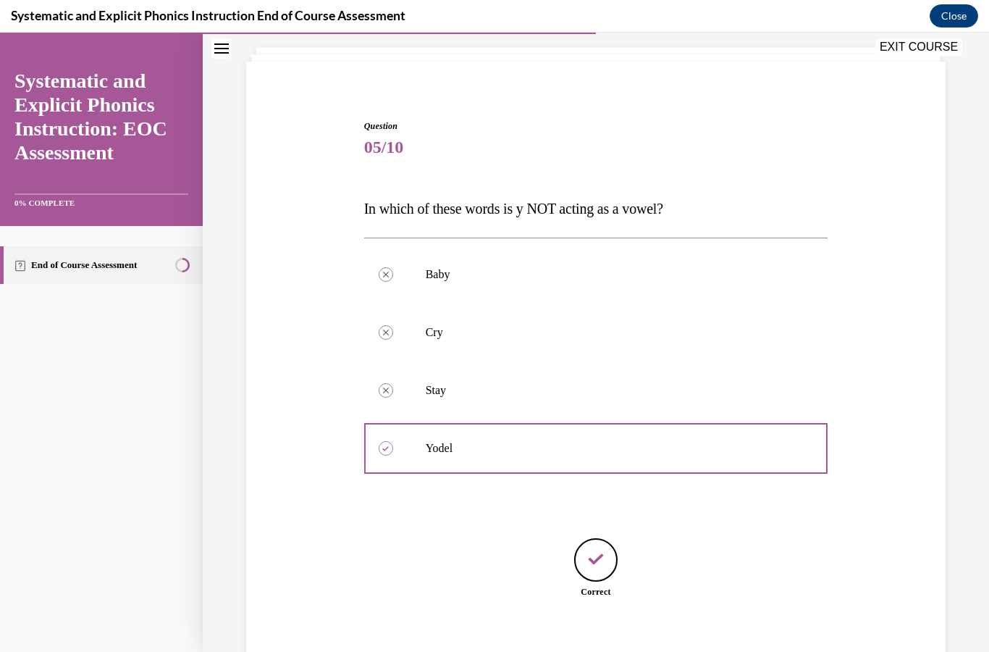
scroll to position [144, 0]
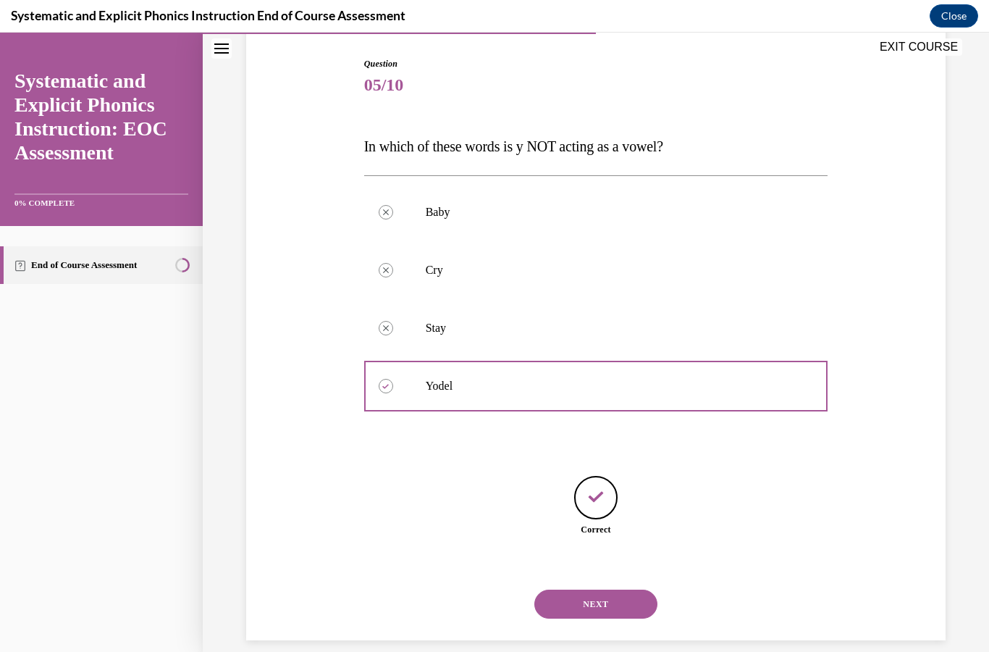
click at [594, 590] on button "NEXT" at bounding box center [595, 604] width 123 height 29
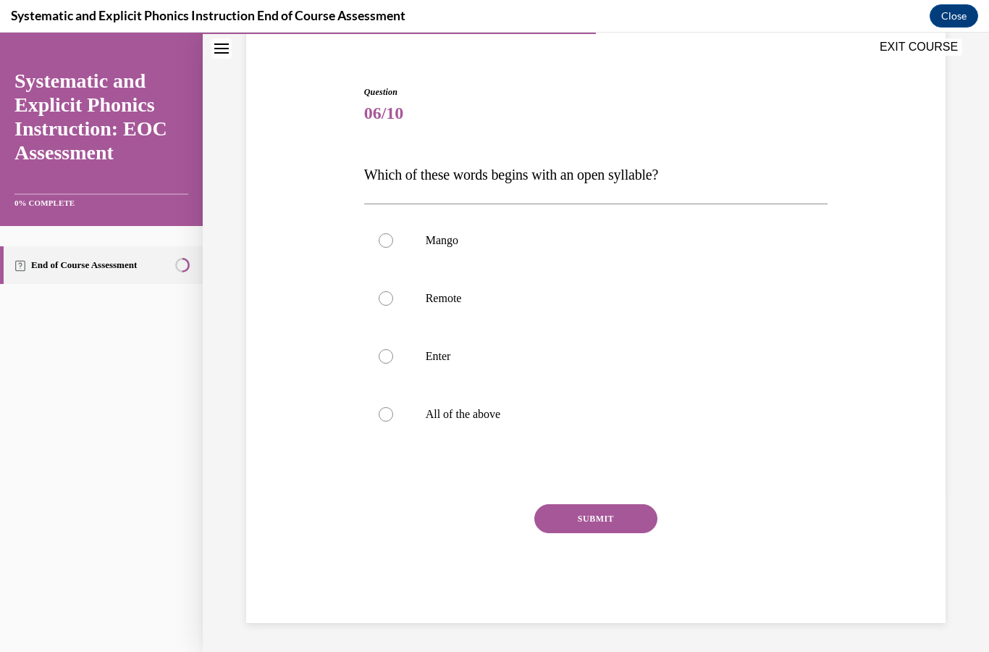
scroll to position [98, 0]
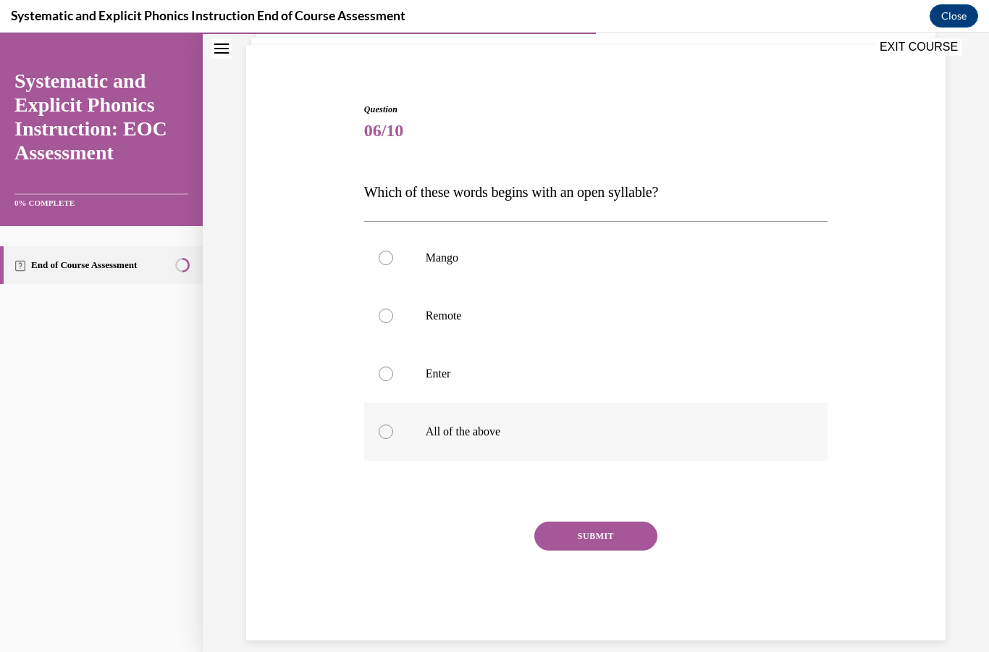
click at [379, 427] on div at bounding box center [386, 431] width 14 height 14
click at [382, 325] on div at bounding box center [596, 316] width 464 height 58
click at [580, 541] on button "SUBMIT" at bounding box center [595, 535] width 123 height 29
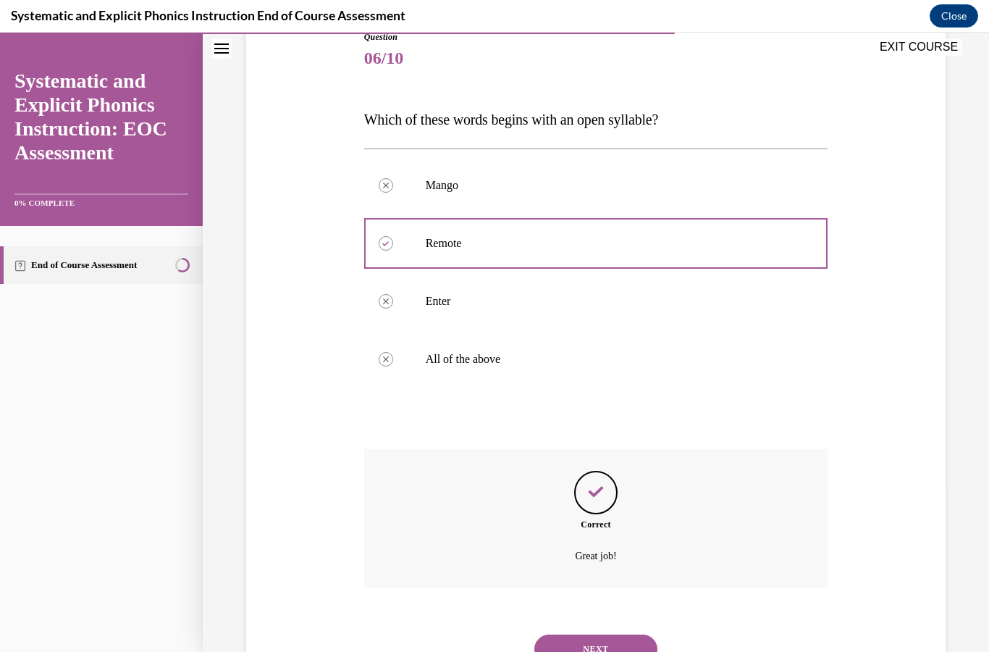
scroll to position [215, 0]
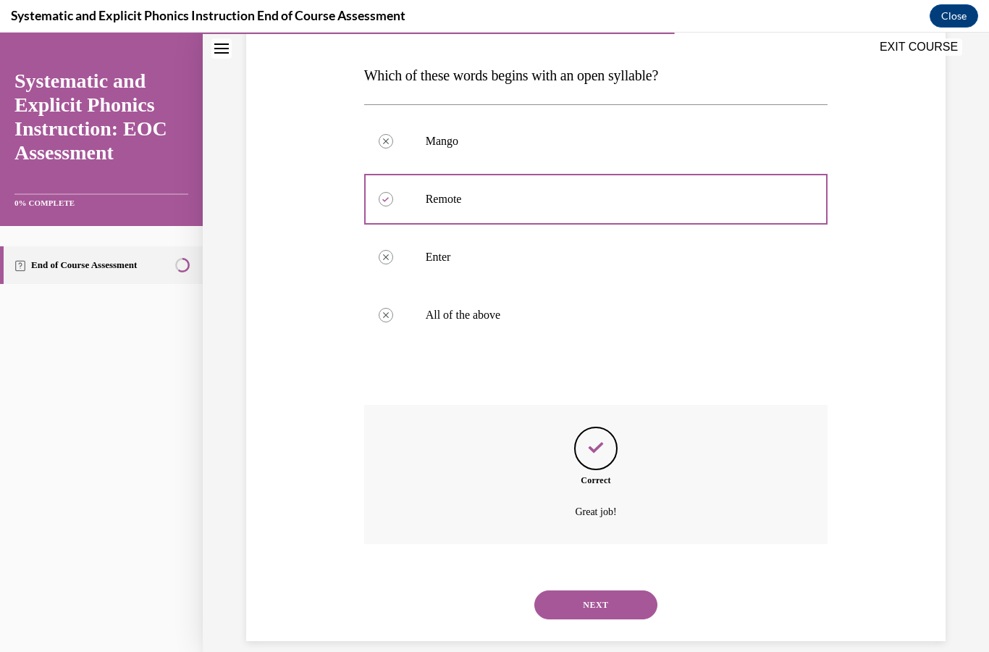
click at [576, 590] on button "NEXT" at bounding box center [595, 604] width 123 height 29
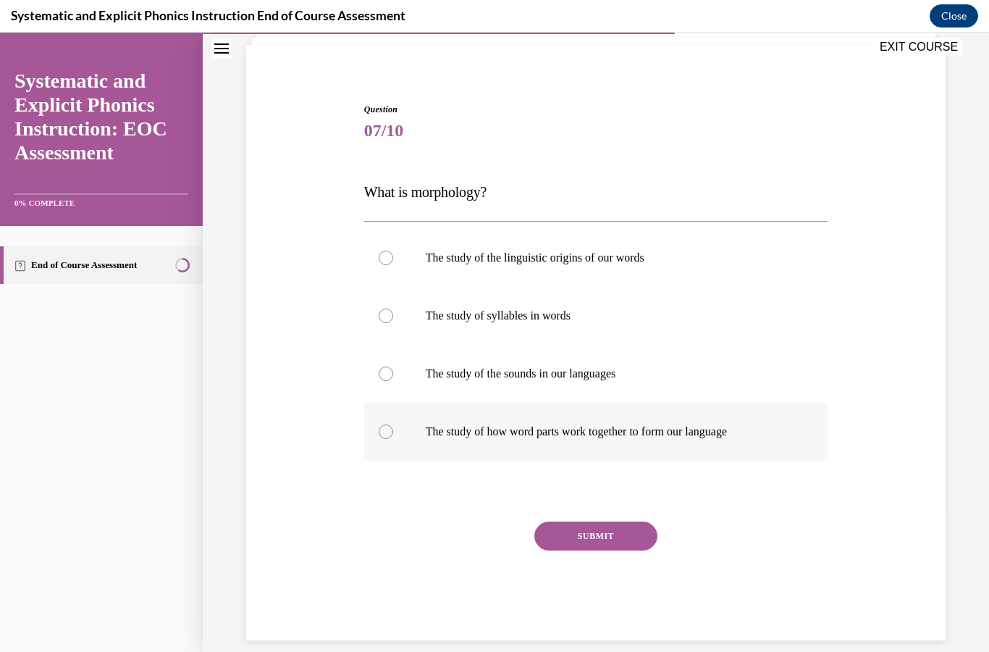
click at [440, 432] on p "The study of how word parts work together to form our language" at bounding box center [609, 431] width 366 height 14
click at [548, 545] on button "SUBMIT" at bounding box center [595, 535] width 123 height 29
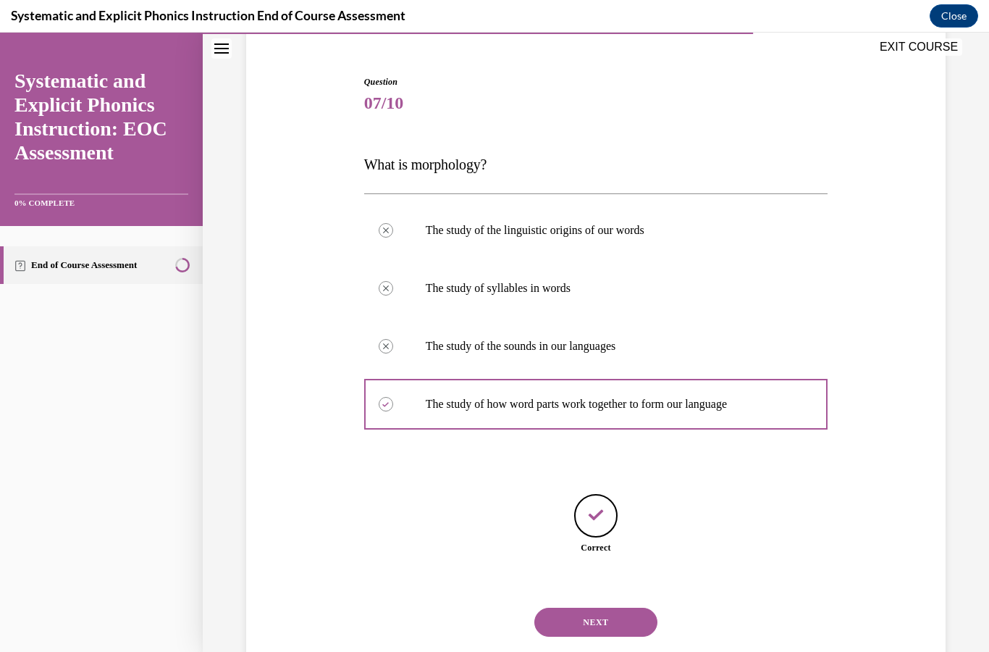
scroll to position [144, 0]
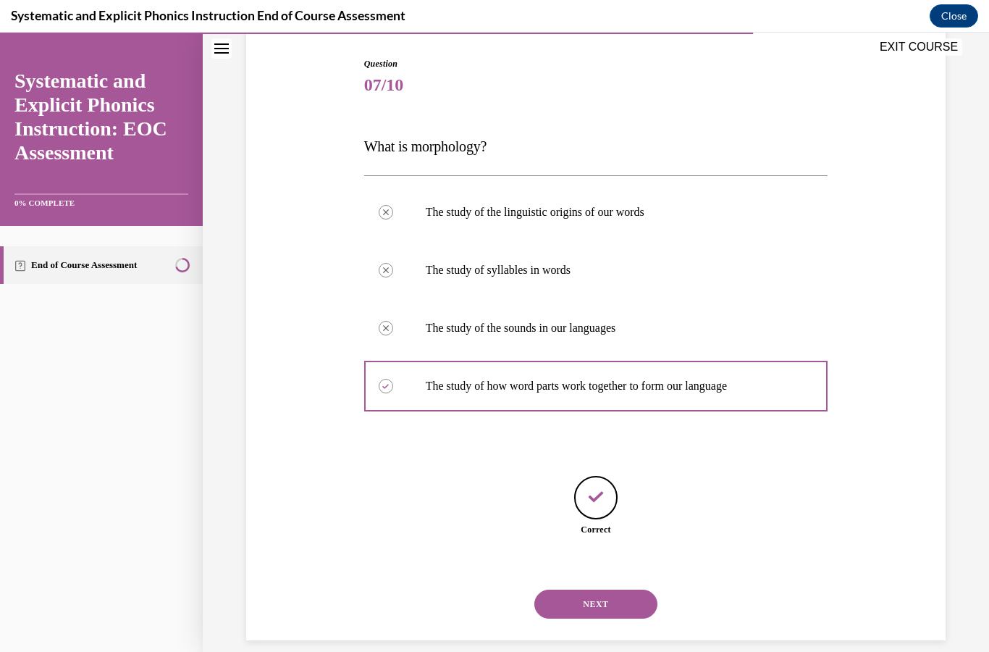
click at [578, 592] on button "NEXT" at bounding box center [595, 604] width 123 height 29
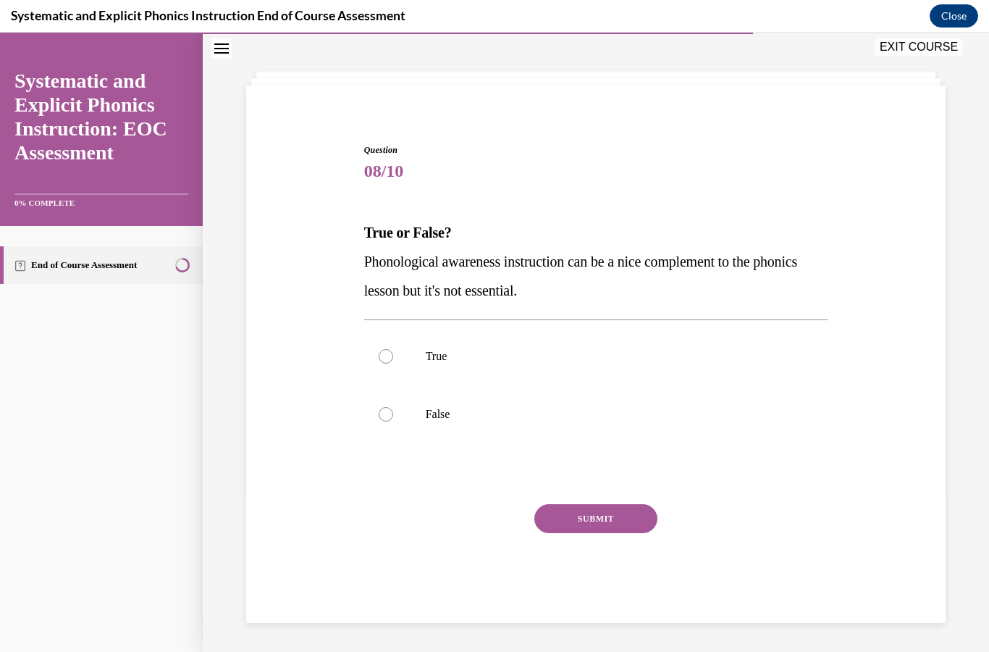
scroll to position [46, 0]
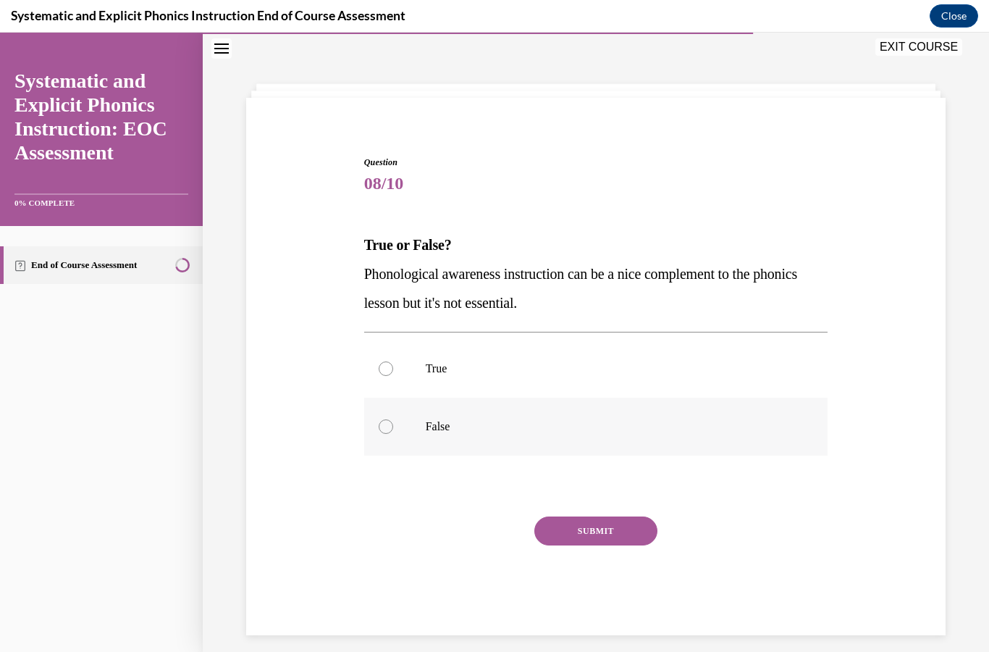
click at [504, 429] on p "False" at bounding box center [609, 426] width 366 height 14
click at [576, 537] on button "SUBMIT" at bounding box center [595, 530] width 123 height 29
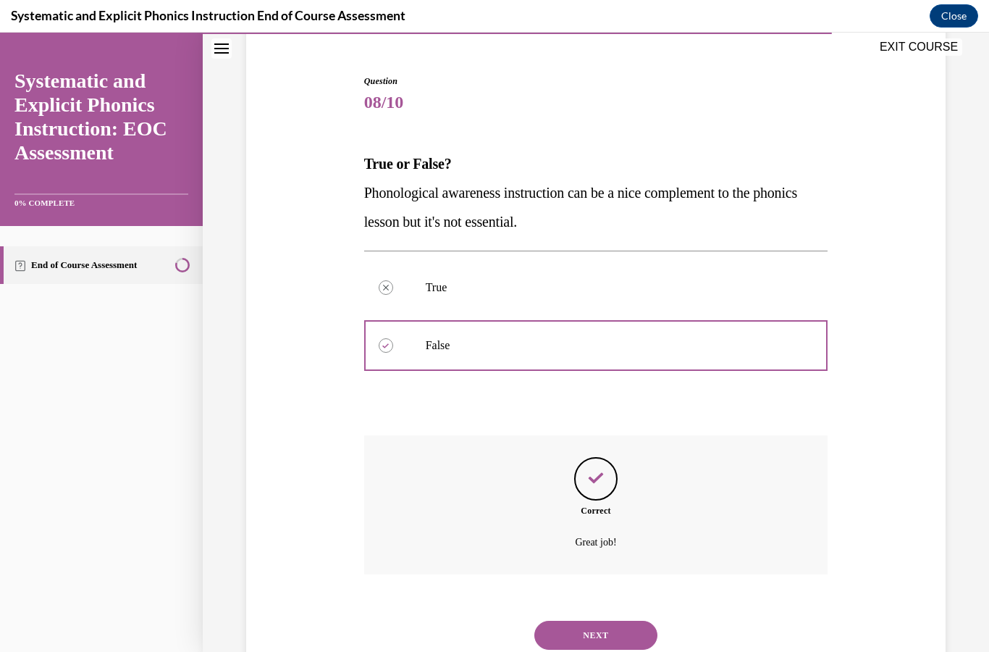
scroll to position [157, 0]
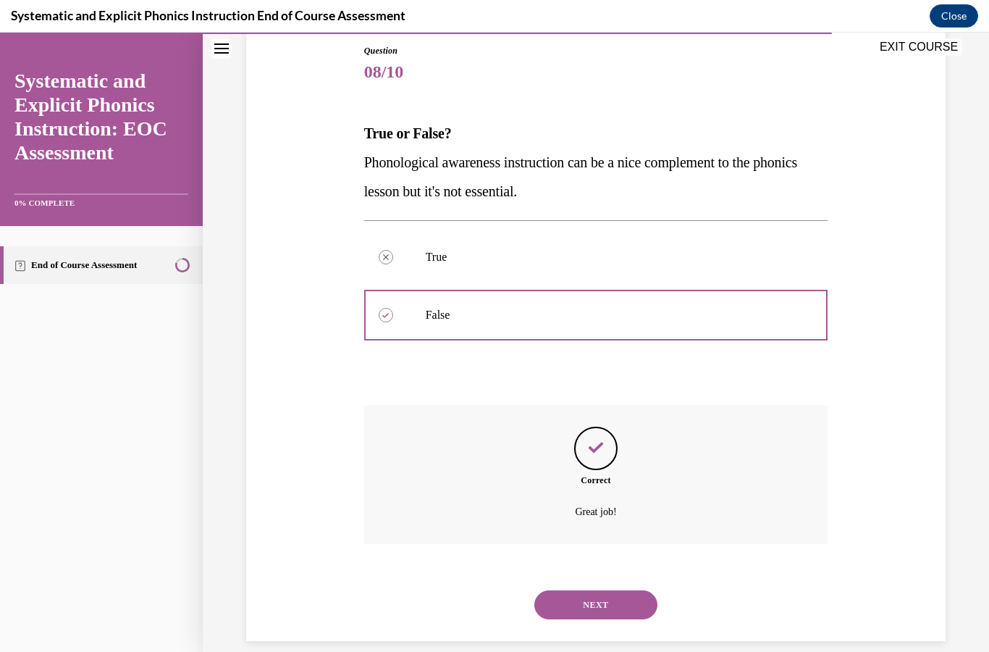
click at [572, 590] on button "NEXT" at bounding box center [595, 604] width 123 height 29
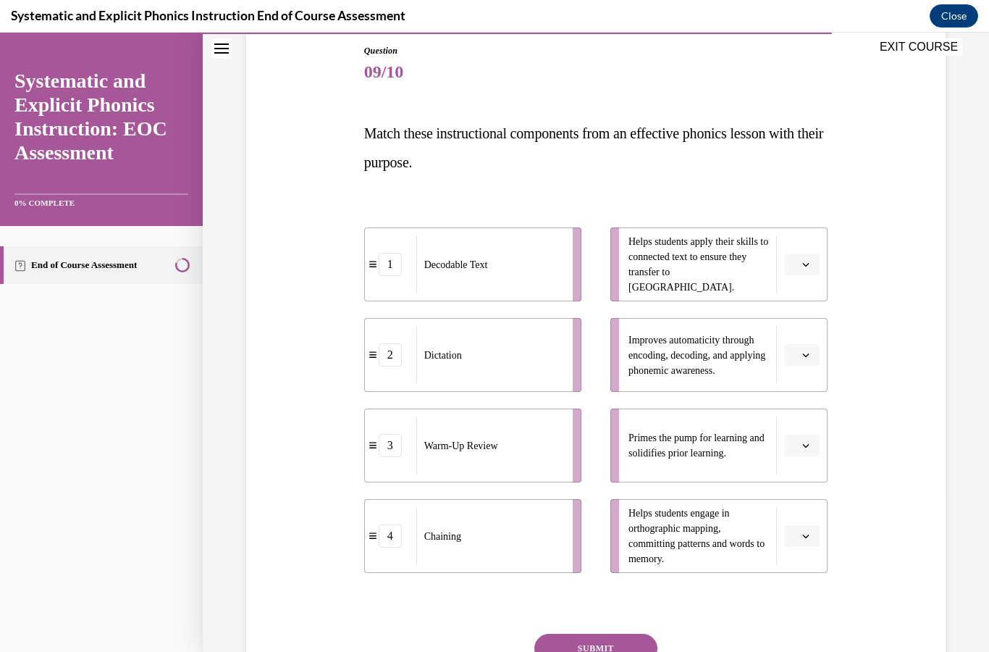
click at [805, 448] on icon "button" at bounding box center [805, 445] width 7 height 7
click at [789, 572] on div "3" at bounding box center [800, 564] width 36 height 29
click at [800, 541] on button "button" at bounding box center [801, 536] width 35 height 22
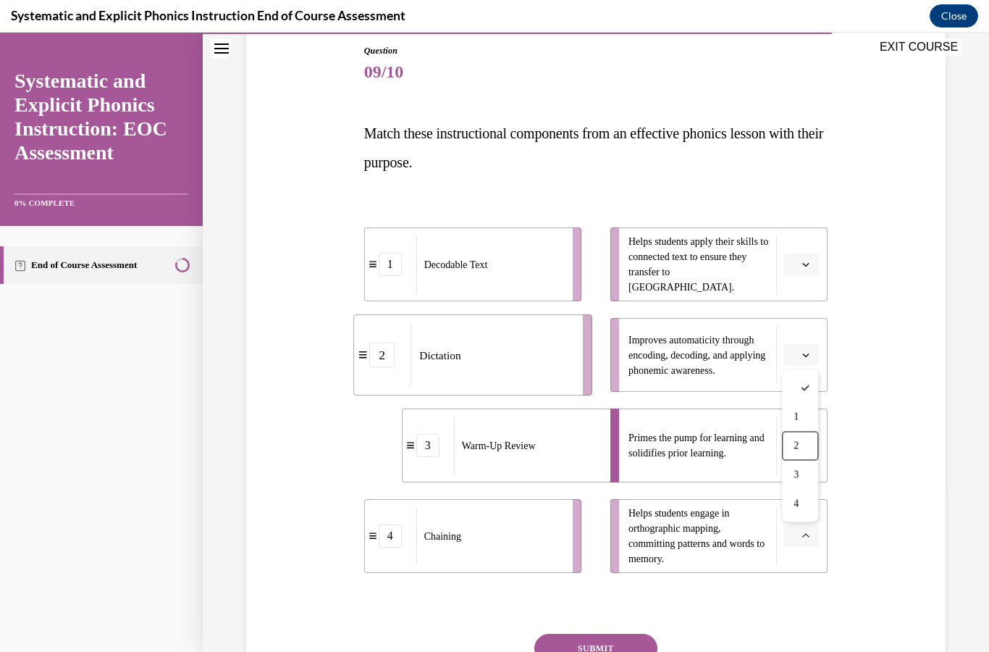
click at [798, 456] on div "2" at bounding box center [800, 446] width 36 height 29
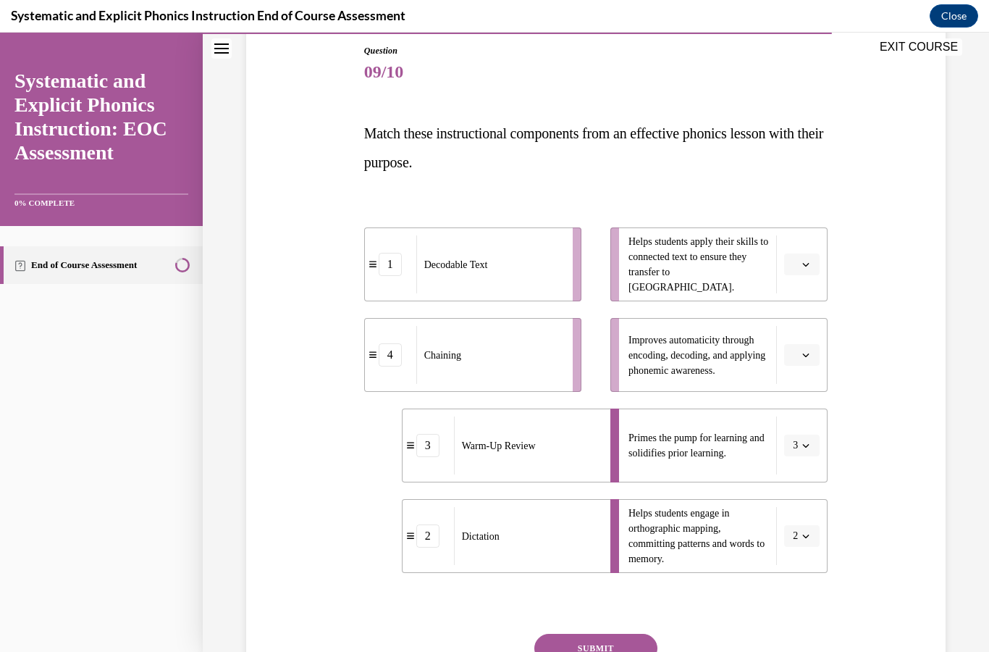
click at [792, 363] on button "button" at bounding box center [801, 355] width 35 height 22
click at [801, 513] on div "4" at bounding box center [800, 503] width 36 height 29
click at [792, 269] on button "button" at bounding box center [801, 264] width 35 height 22
click at [795, 320] on span "1" at bounding box center [796, 326] width 5 height 12
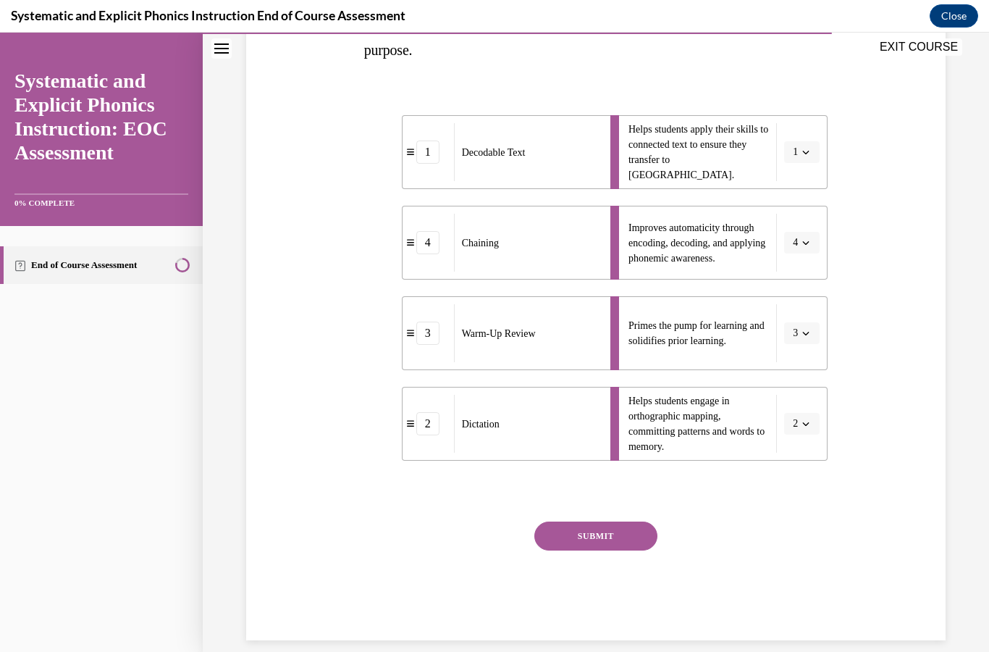
click at [577, 532] on button "SUBMIT" at bounding box center [595, 535] width 123 height 29
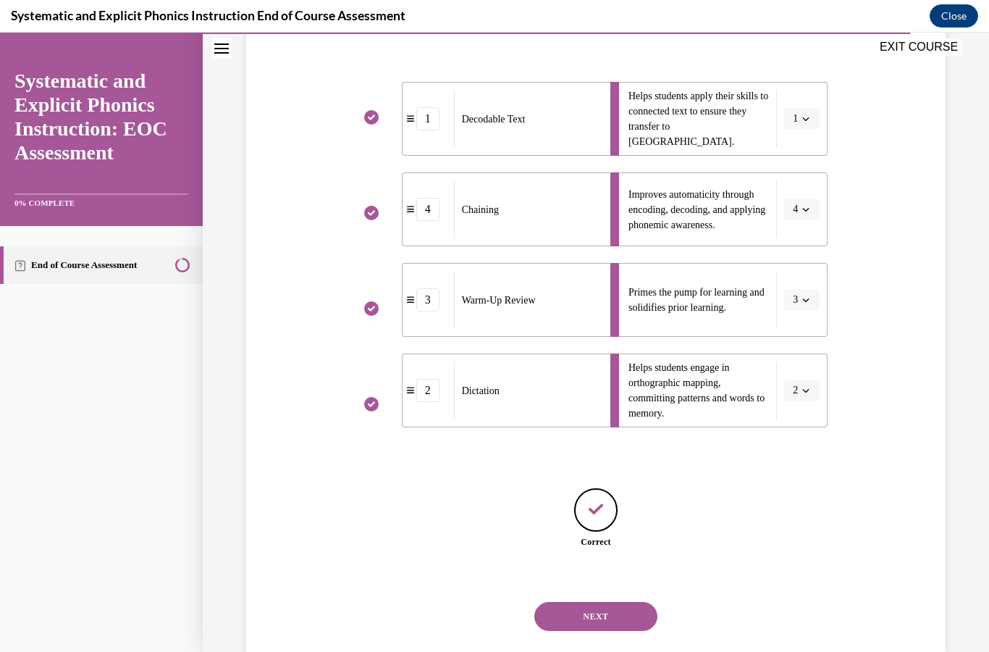
scroll to position [315, 0]
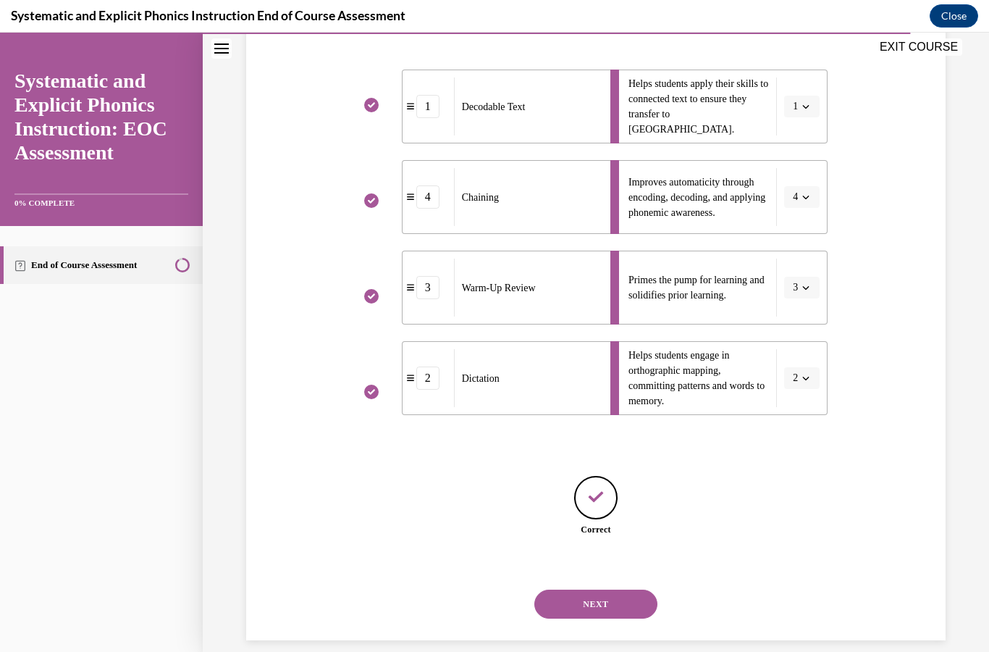
click at [584, 590] on button "NEXT" at bounding box center [595, 604] width 123 height 29
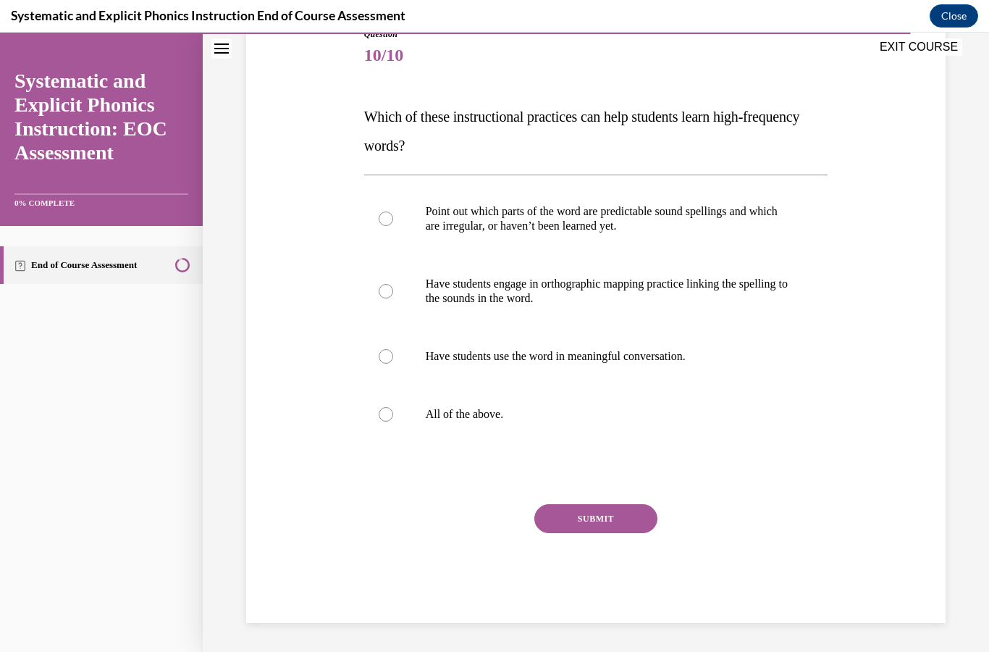
scroll to position [156, 0]
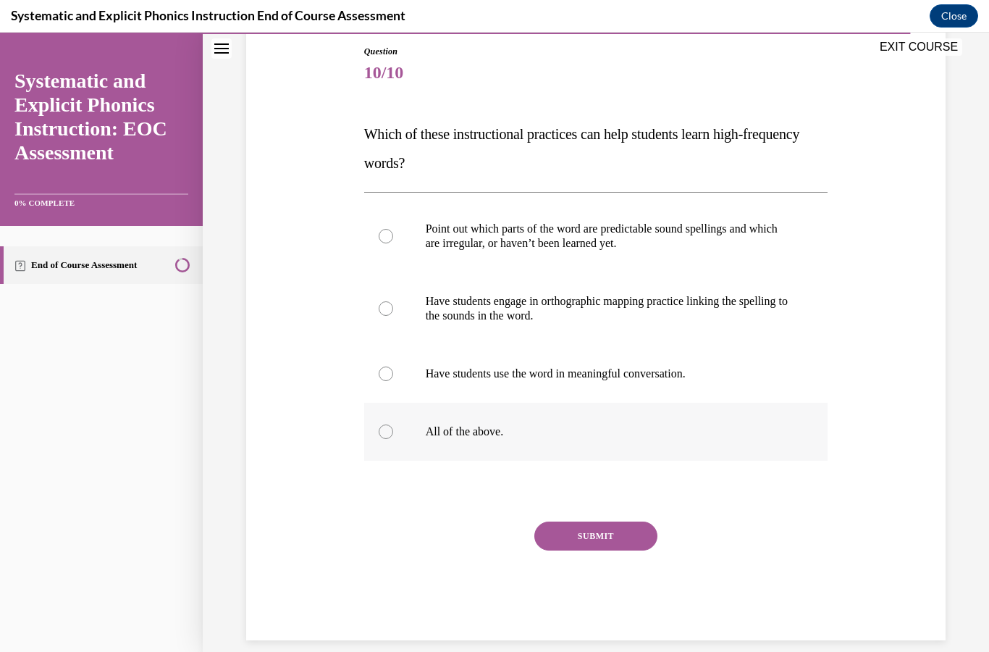
click at [393, 429] on div at bounding box center [386, 431] width 14 height 14
click at [613, 538] on button "SUBMIT" at bounding box center [595, 535] width 123 height 29
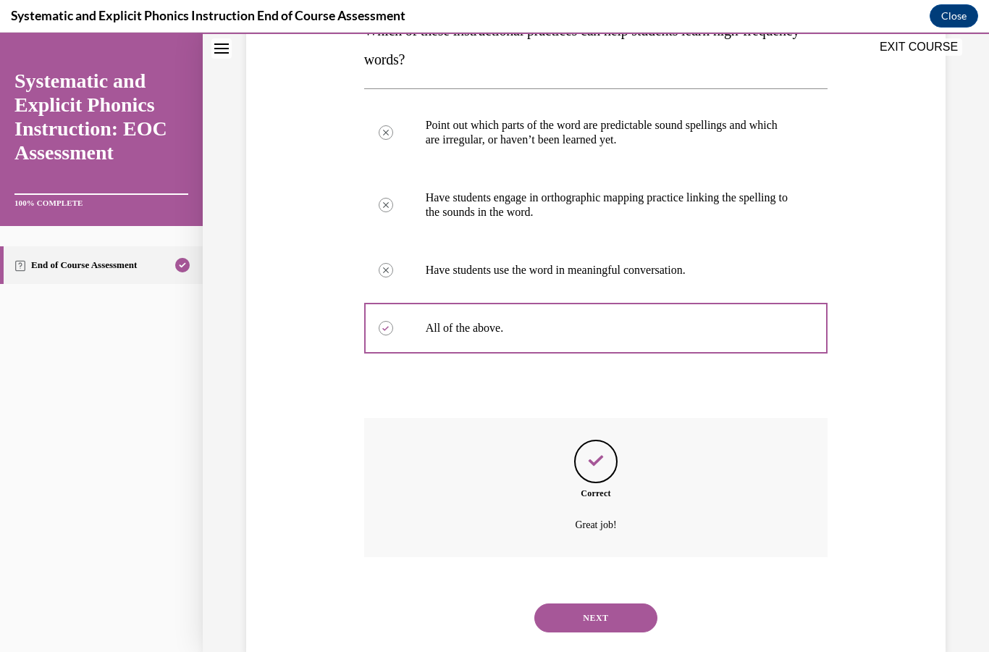
scroll to position [273, 0]
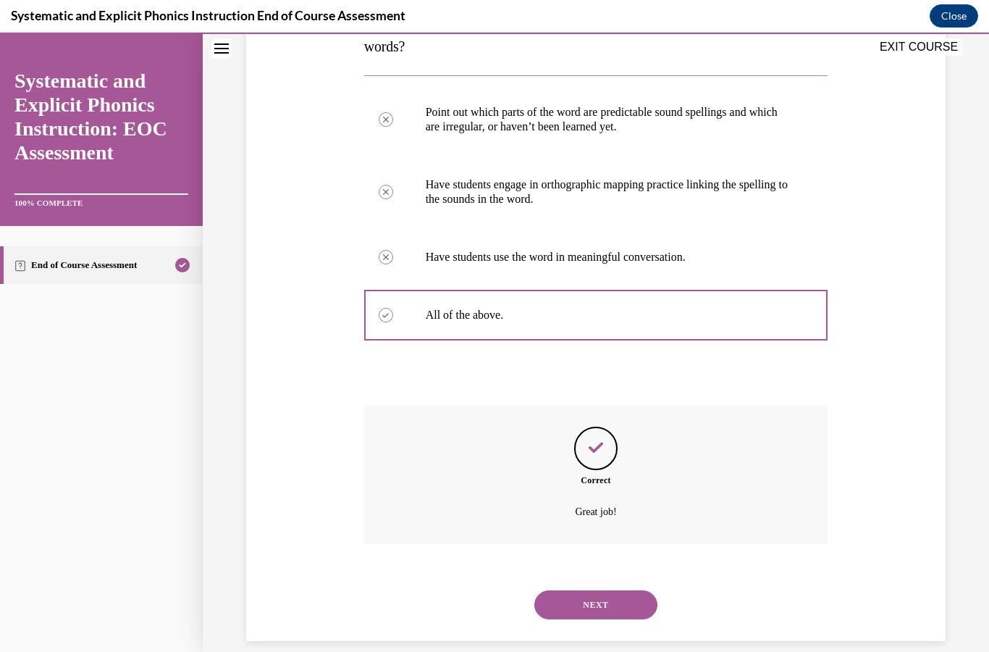
click at [587, 590] on button "NEXT" at bounding box center [595, 604] width 123 height 29
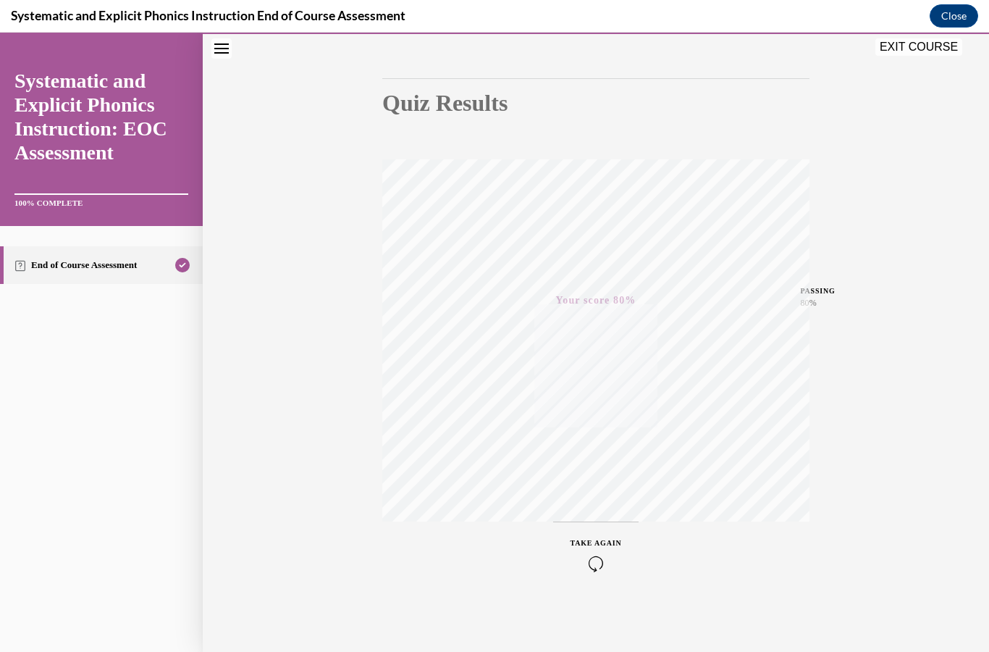
scroll to position [123, 0]
click at [944, 45] on button "EXIT COURSE" at bounding box center [919, 46] width 87 height 17
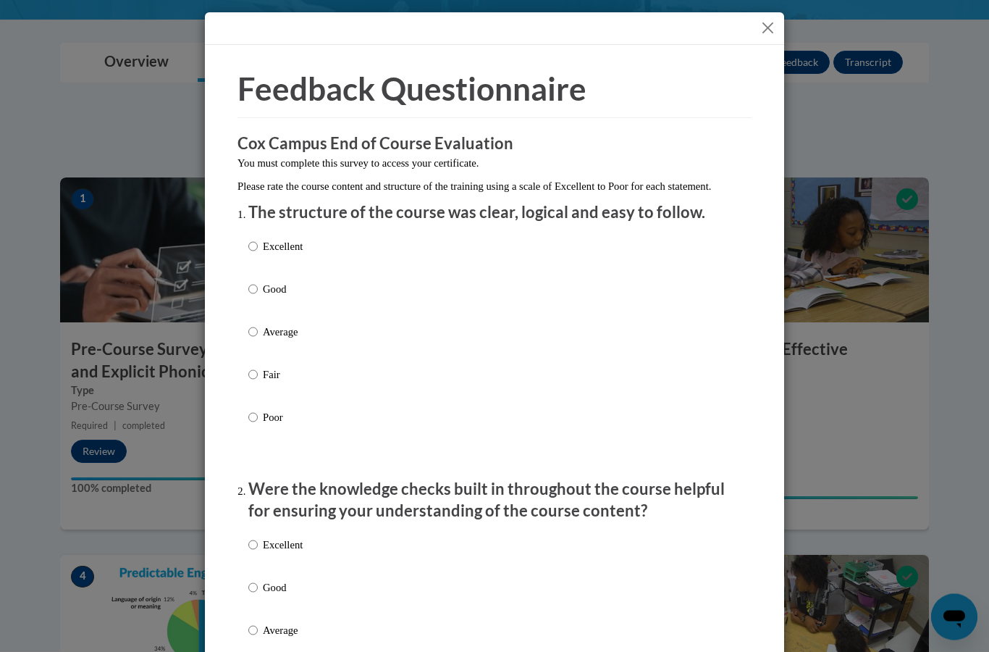
scroll to position [303, 0]
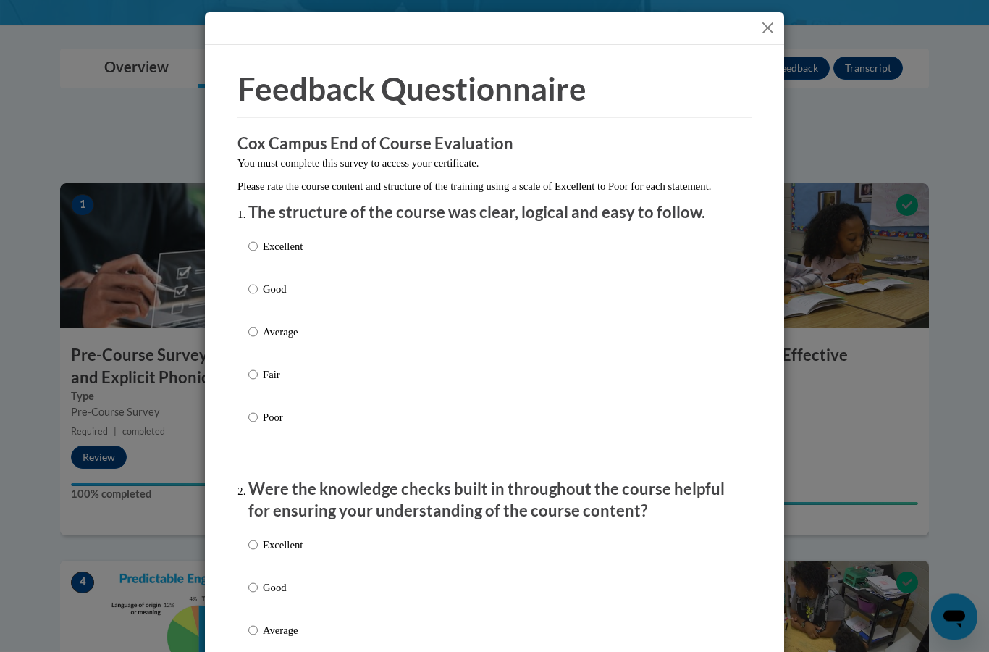
click at [311, 253] on div "Excellent Good Average Fair Poor" at bounding box center [494, 350] width 492 height 236
click at [282, 248] on p "Excellent" at bounding box center [283, 247] width 40 height 16
click at [258, 248] on input "Excellent" at bounding box center [252, 247] width 9 height 16
radio input "true"
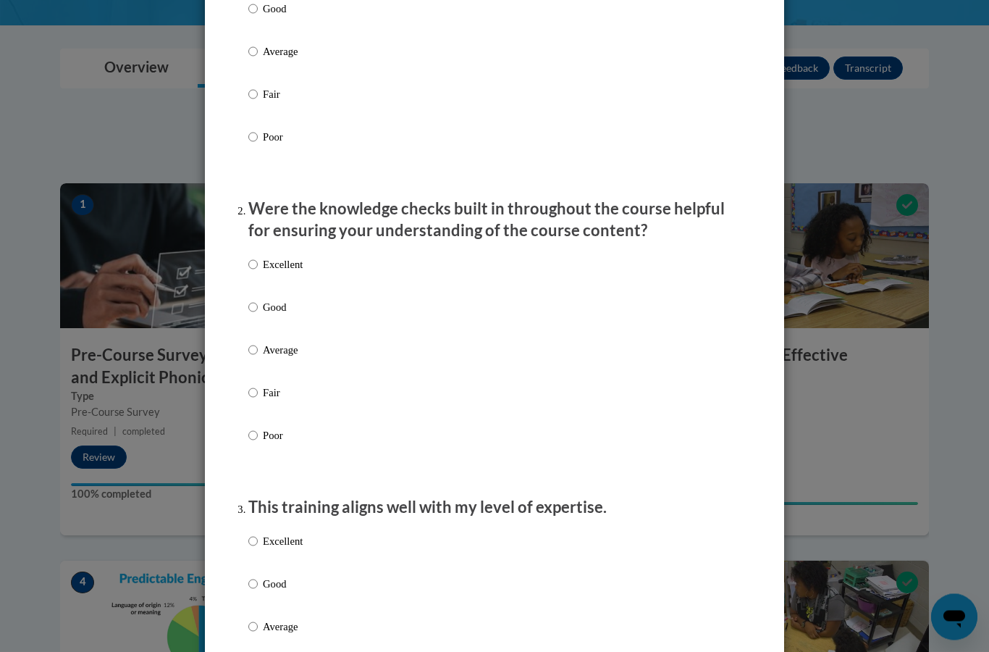
scroll to position [282, 0]
click at [267, 261] on p "Excellent" at bounding box center [283, 264] width 40 height 16
click at [258, 261] on input "Excellent" at bounding box center [252, 264] width 9 height 16
radio input "true"
click at [268, 350] on p "Average" at bounding box center [283, 349] width 40 height 16
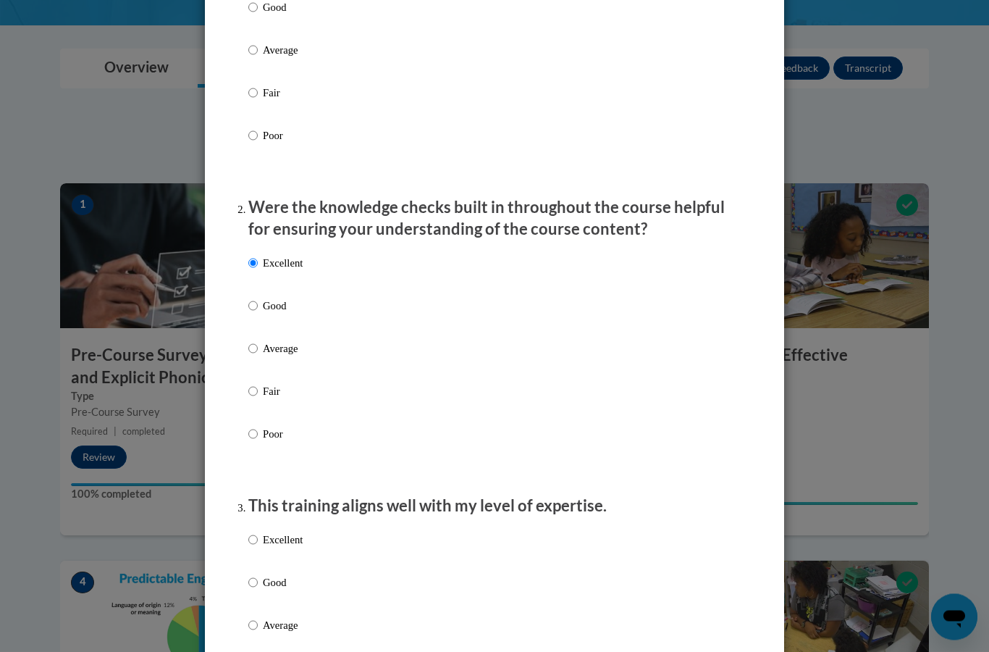
click at [258, 350] on input "Average" at bounding box center [252, 349] width 9 height 16
radio input "true"
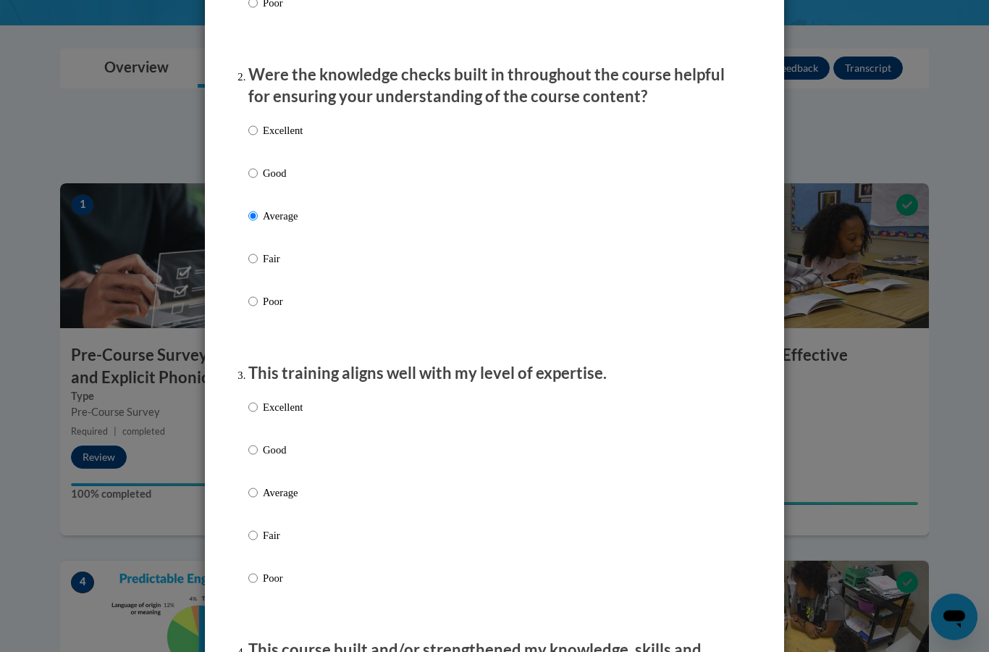
scroll to position [453, 0]
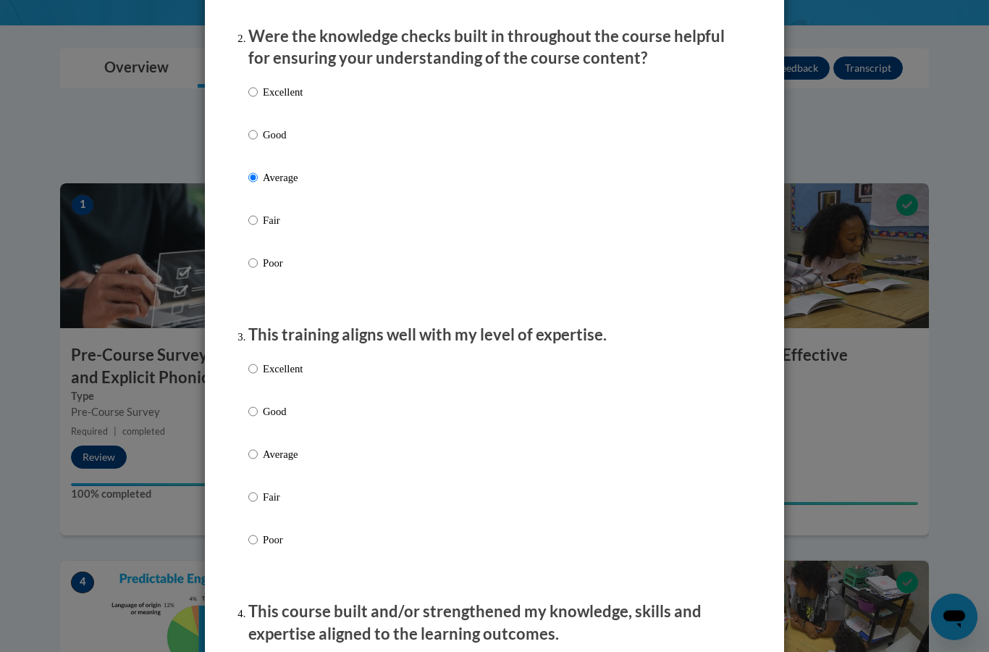
click at [276, 141] on label "Good" at bounding box center [275, 146] width 54 height 39
click at [258, 141] on input "Good" at bounding box center [252, 135] width 9 height 16
radio input "true"
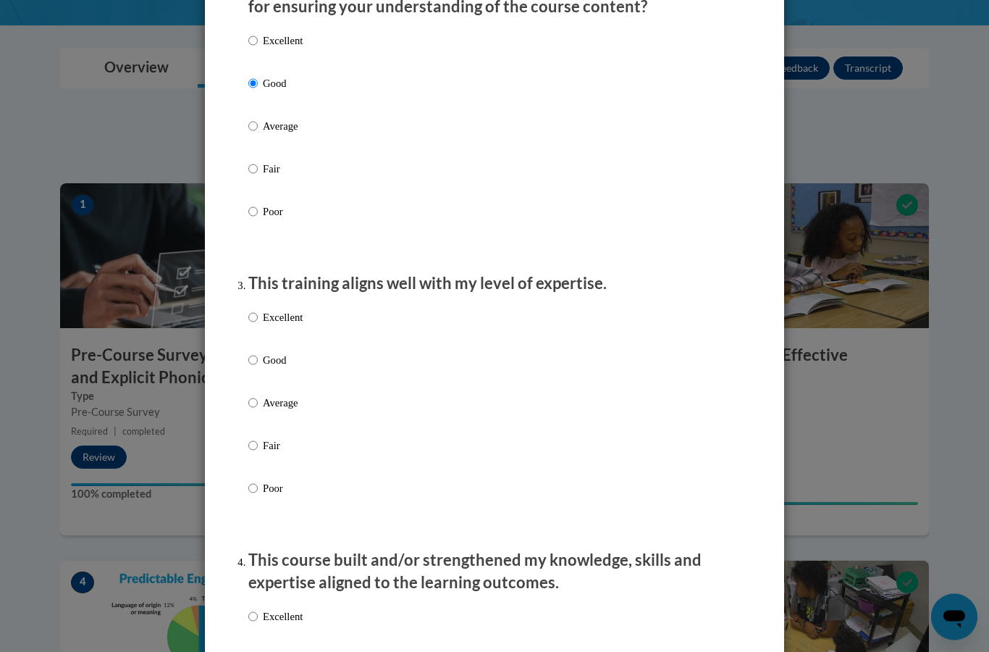
scroll to position [534, 0]
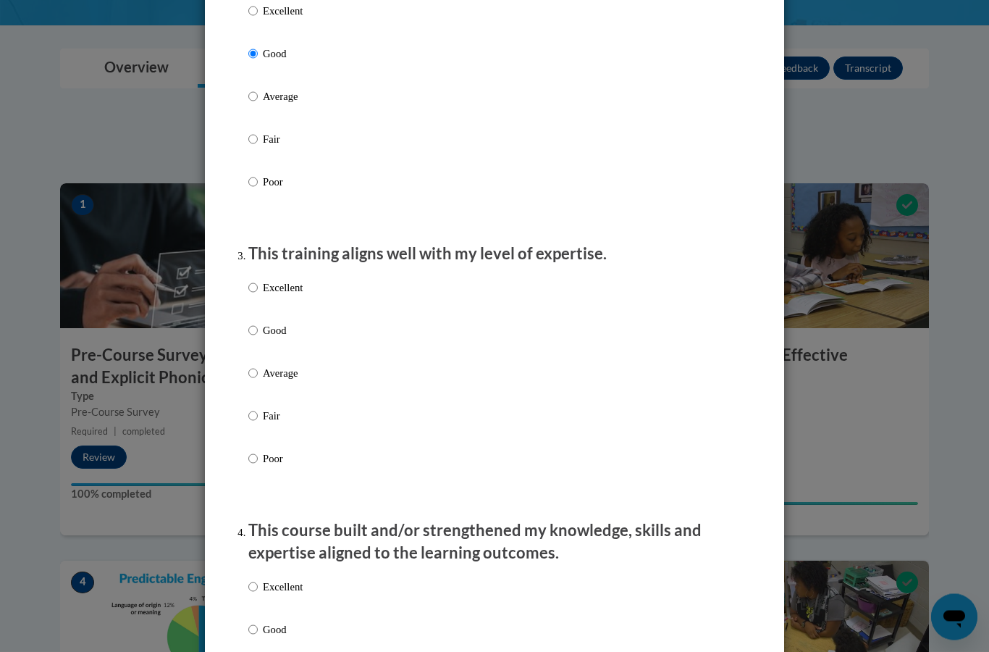
click at [278, 332] on p "Good" at bounding box center [283, 331] width 40 height 16
click at [258, 332] on input "Good" at bounding box center [252, 331] width 9 height 16
radio input "true"
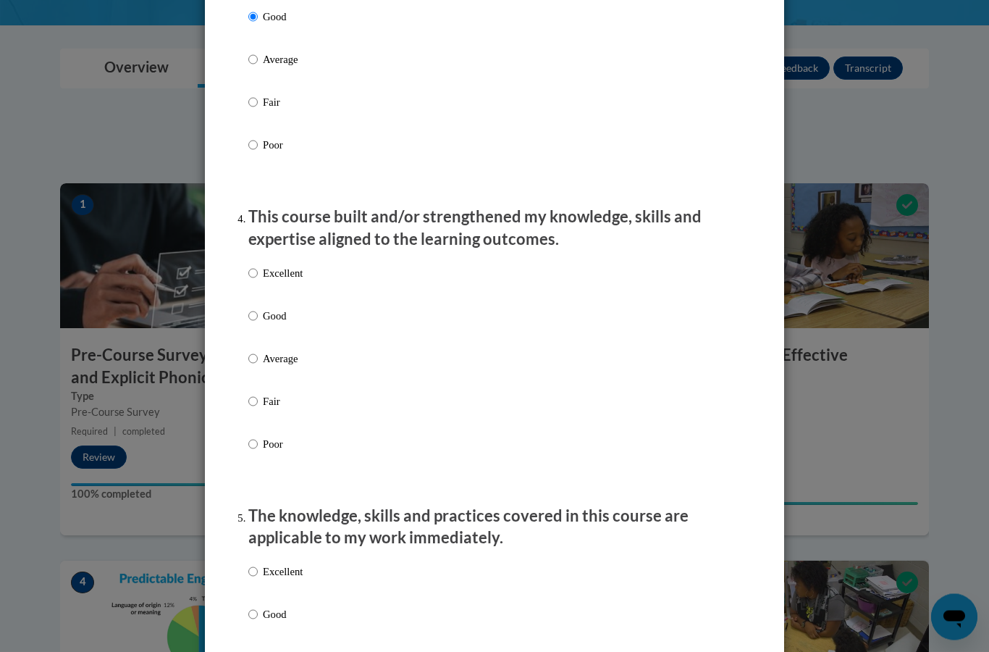
scroll to position [848, 0]
click at [277, 285] on label "Excellent" at bounding box center [275, 284] width 54 height 39
click at [258, 281] on input "Excellent" at bounding box center [252, 273] width 9 height 16
radio input "true"
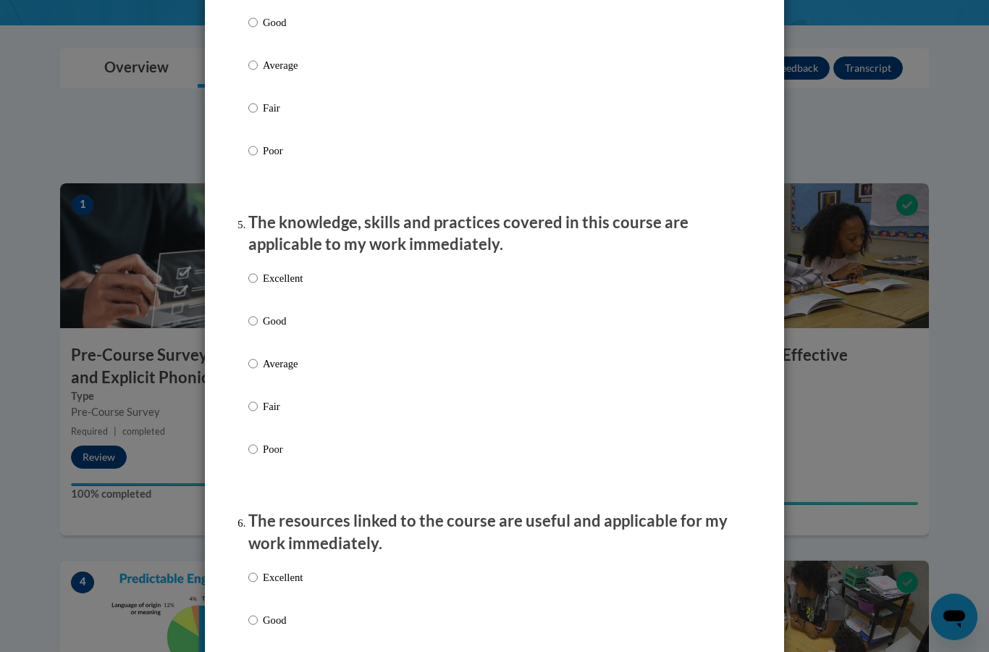
scroll to position [1144, 0]
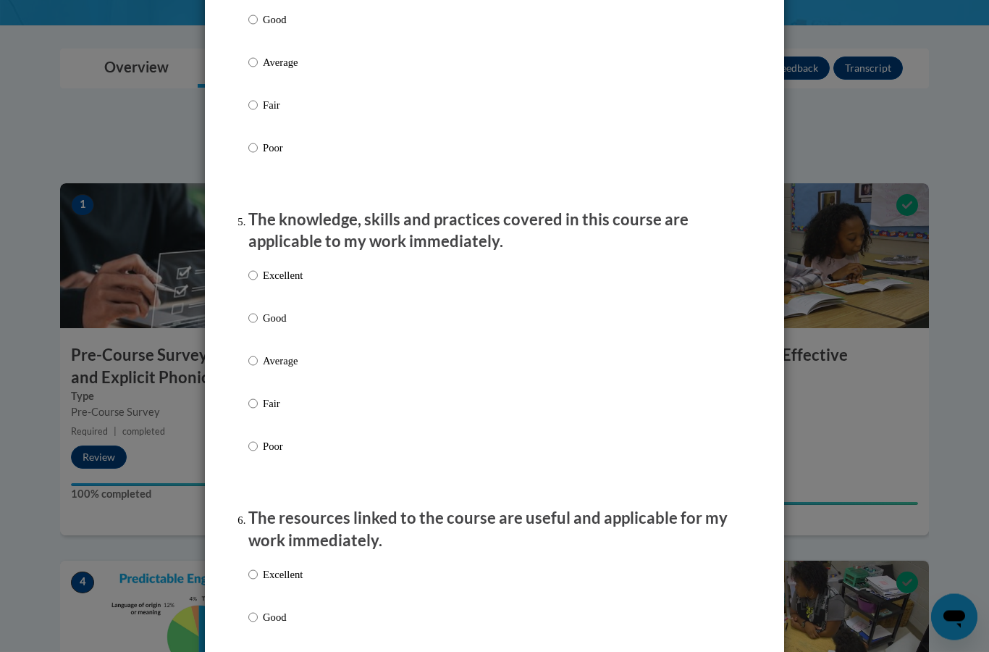
click at [279, 278] on label "Excellent" at bounding box center [275, 287] width 54 height 39
click at [258, 278] on input "Excellent" at bounding box center [252, 276] width 9 height 16
radio input "true"
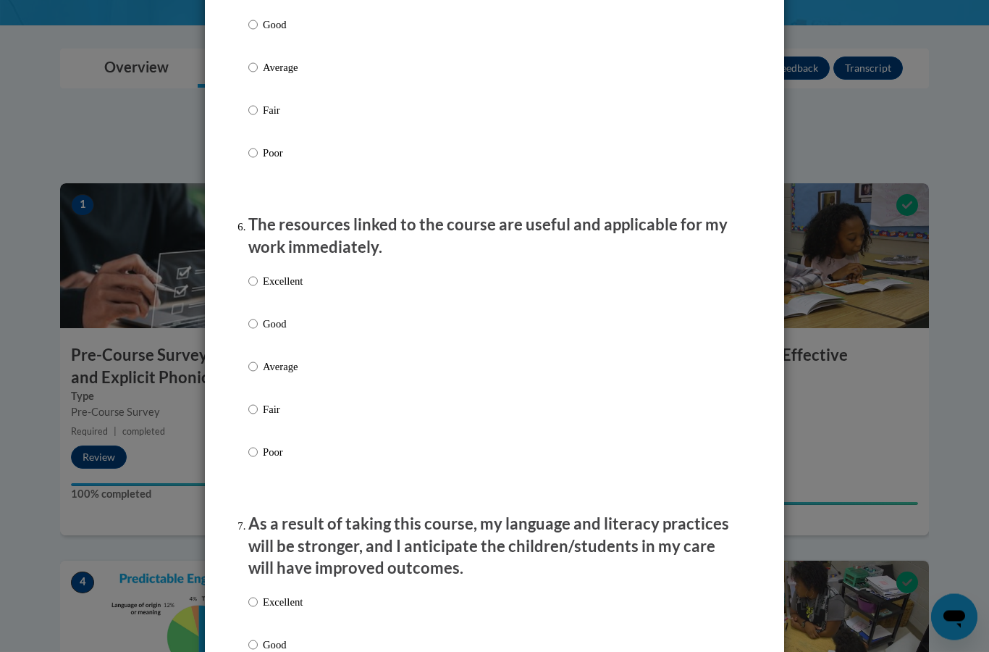
scroll to position [1440, 0]
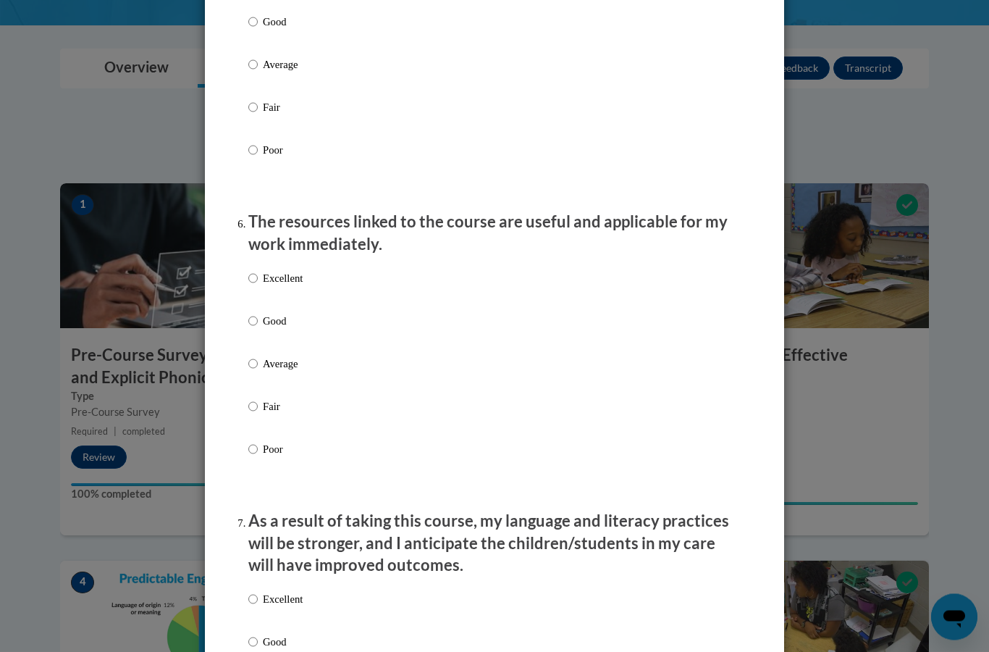
click at [280, 274] on p "Excellent" at bounding box center [283, 279] width 40 height 16
click at [258, 274] on input "Excellent" at bounding box center [252, 279] width 9 height 16
radio input "true"
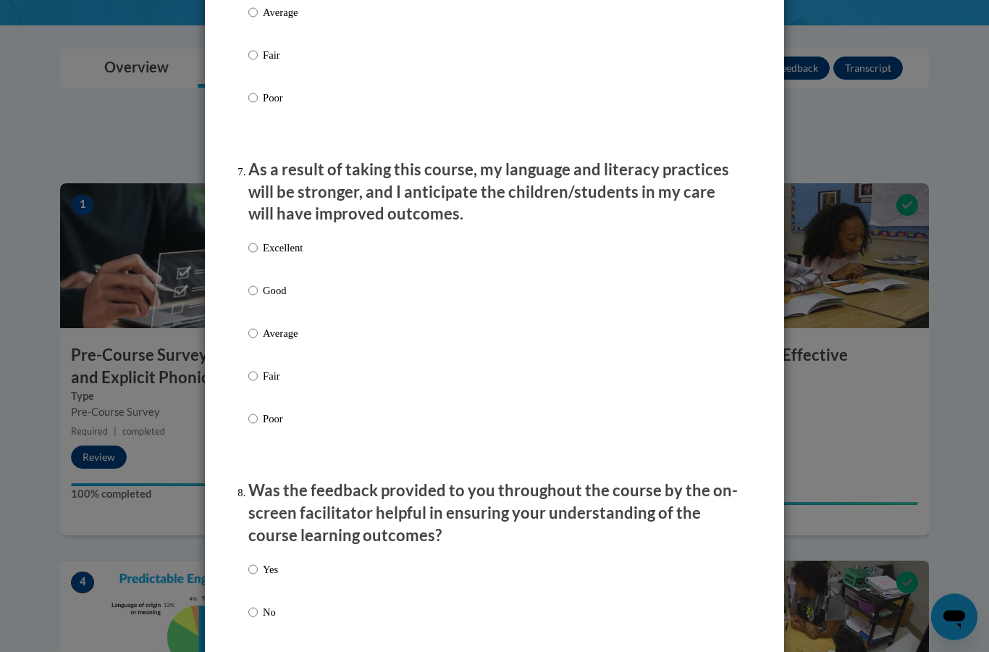
scroll to position [1792, 0]
click at [285, 249] on label "Excellent" at bounding box center [275, 259] width 54 height 39
click at [258, 249] on input "Excellent" at bounding box center [252, 248] width 9 height 16
radio input "true"
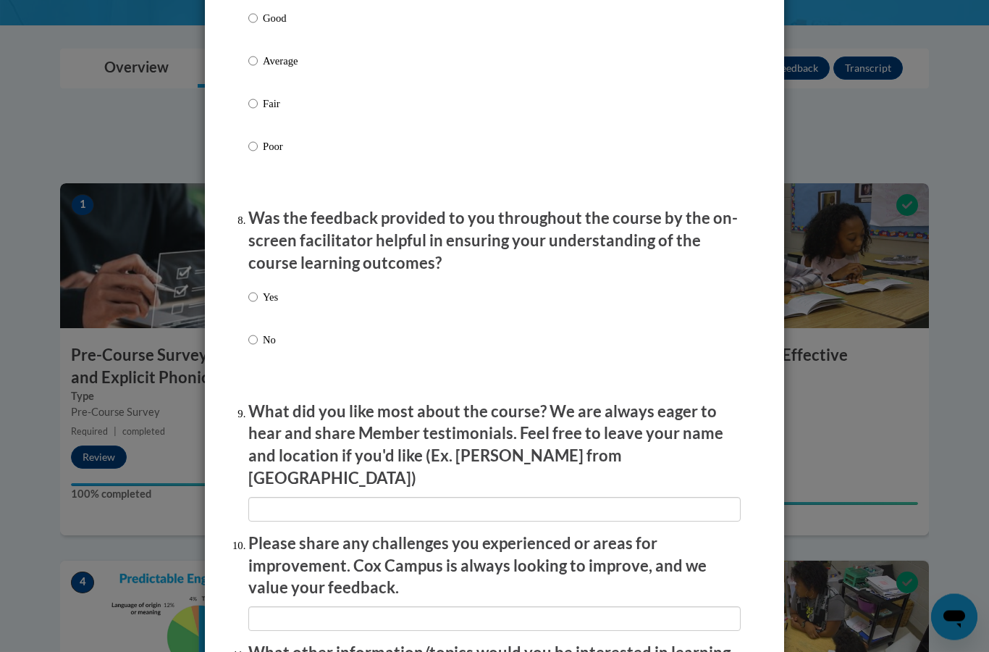
scroll to position [2069, 0]
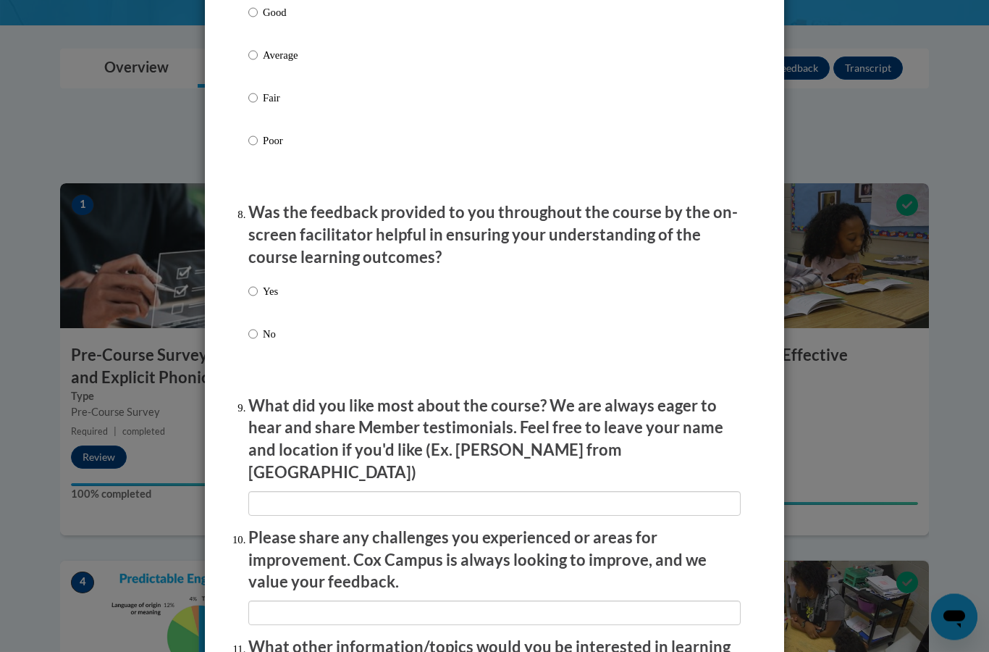
click at [261, 284] on label "Yes" at bounding box center [263, 303] width 30 height 39
click at [258, 284] on input "Yes" at bounding box center [252, 292] width 9 height 16
radio input "true"
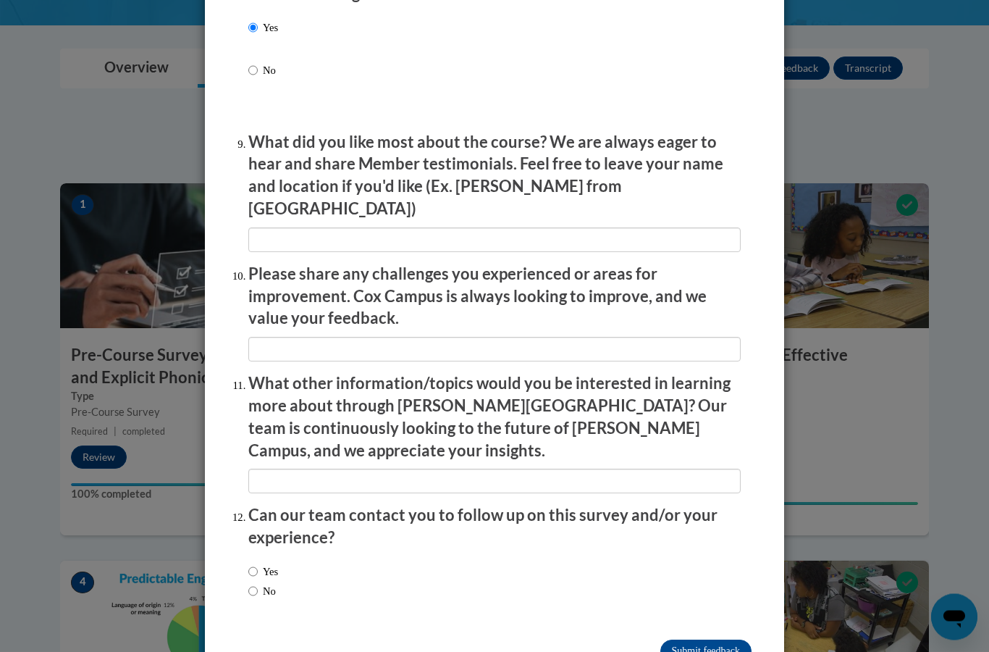
scroll to position [2332, 0]
click at [253, 584] on input "No" at bounding box center [252, 592] width 9 height 16
radio input "true"
click at [694, 641] on input "Submit feedback" at bounding box center [706, 652] width 91 height 23
